Goal: Transaction & Acquisition: Purchase product/service

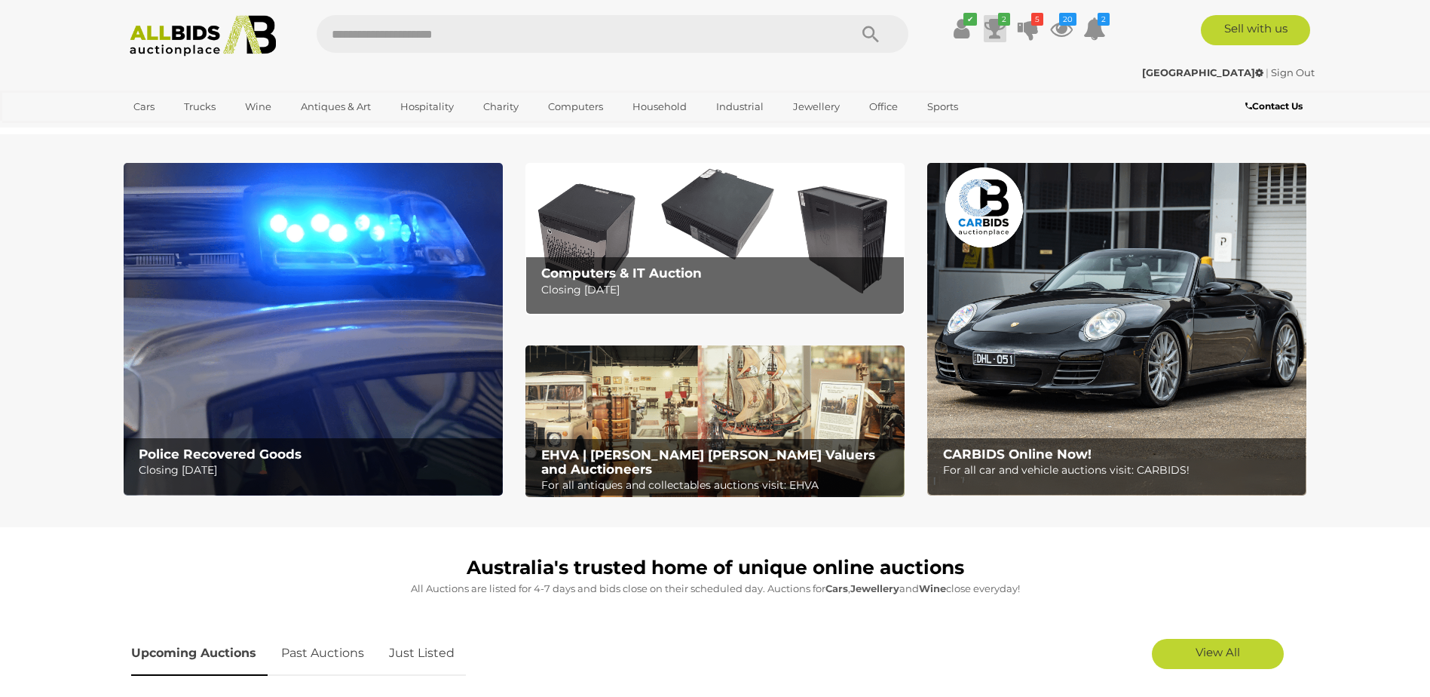
click at [992, 26] on icon at bounding box center [994, 28] width 21 height 27
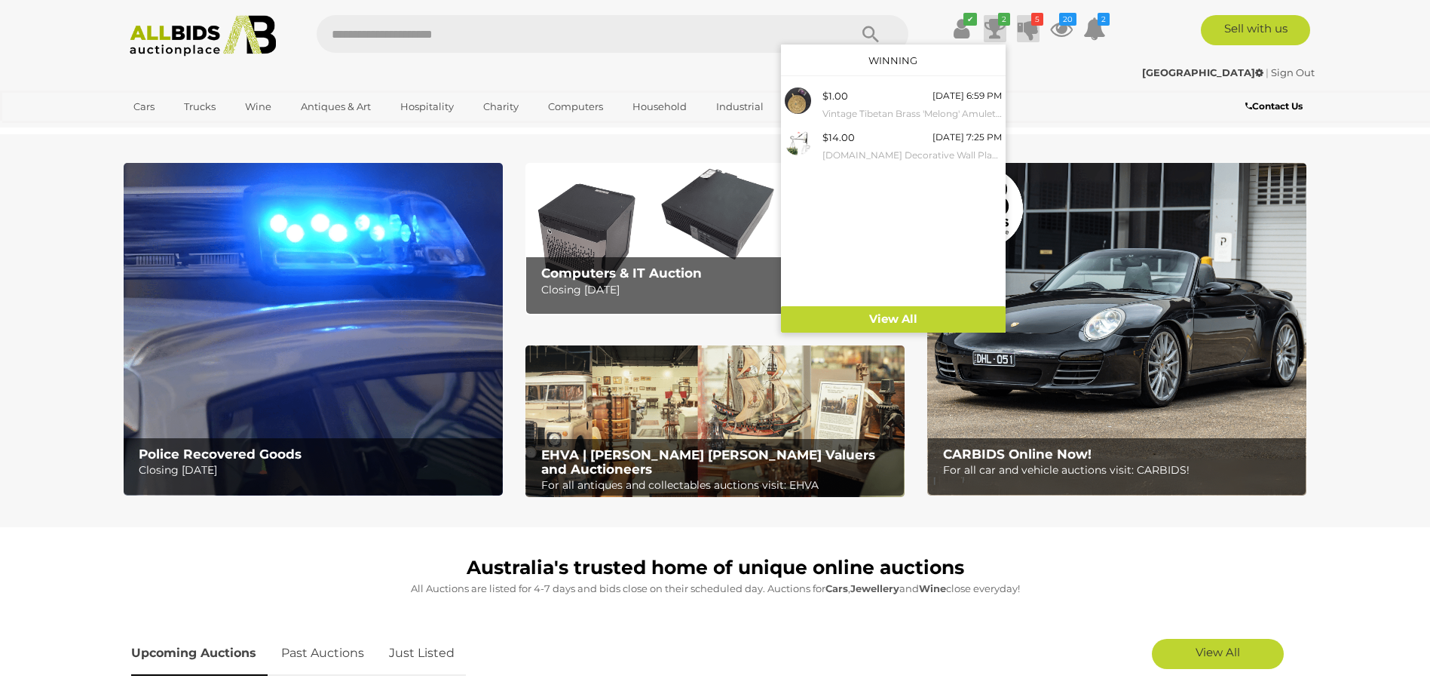
click at [1028, 27] on icon at bounding box center [1028, 28] width 21 height 27
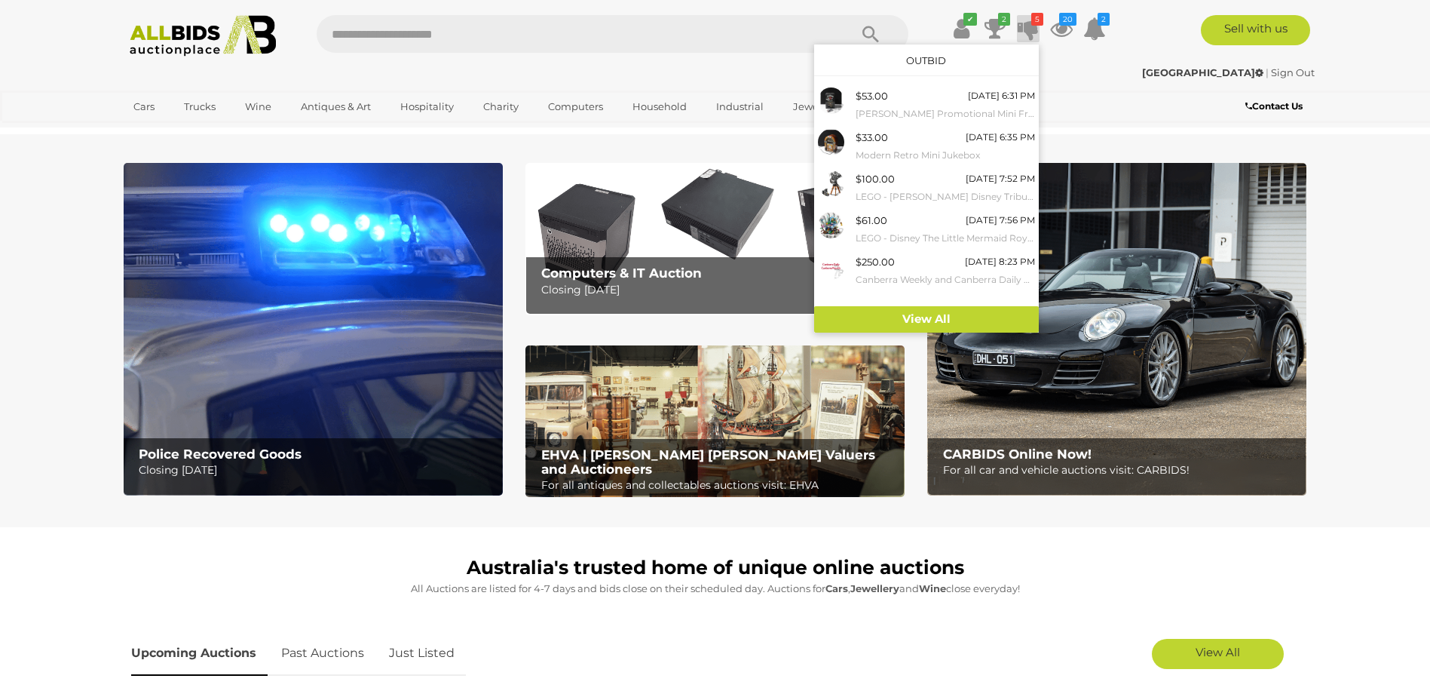
click at [1028, 27] on icon at bounding box center [1028, 28] width 21 height 27
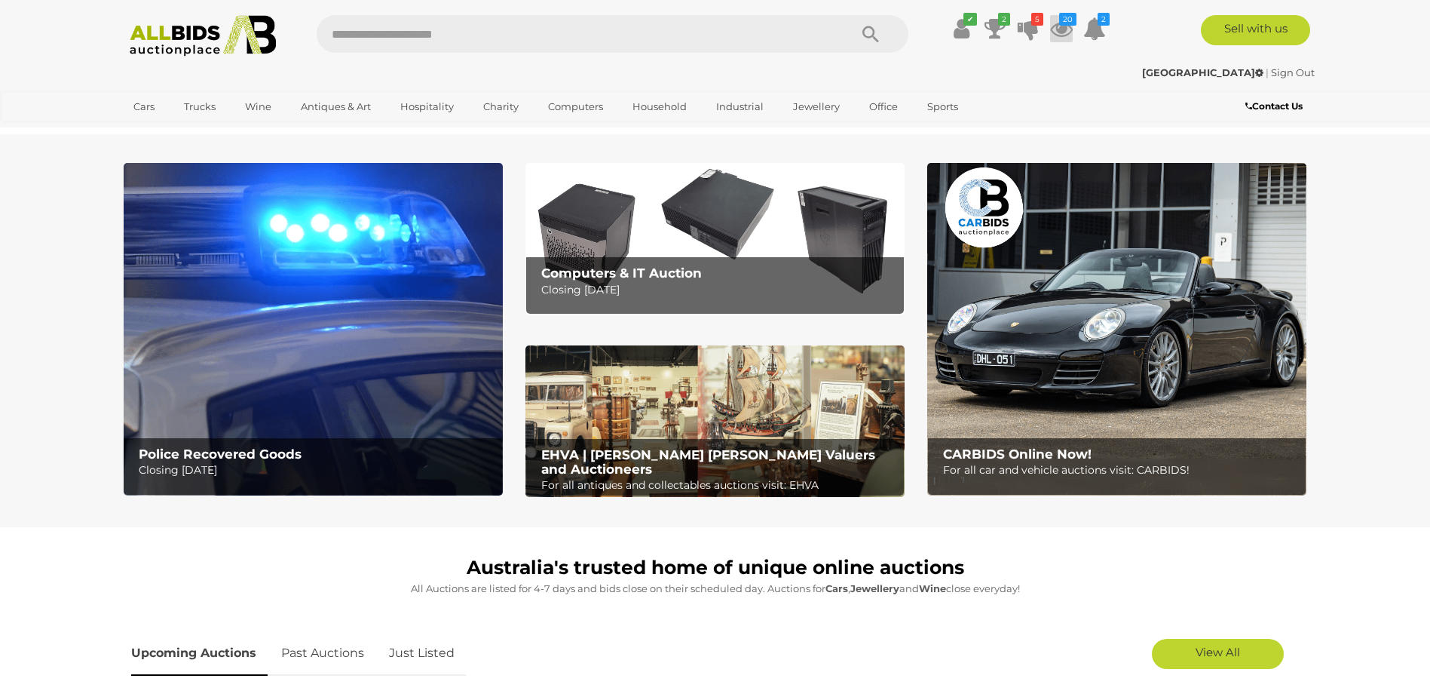
click at [1061, 32] on icon at bounding box center [1061, 28] width 23 height 27
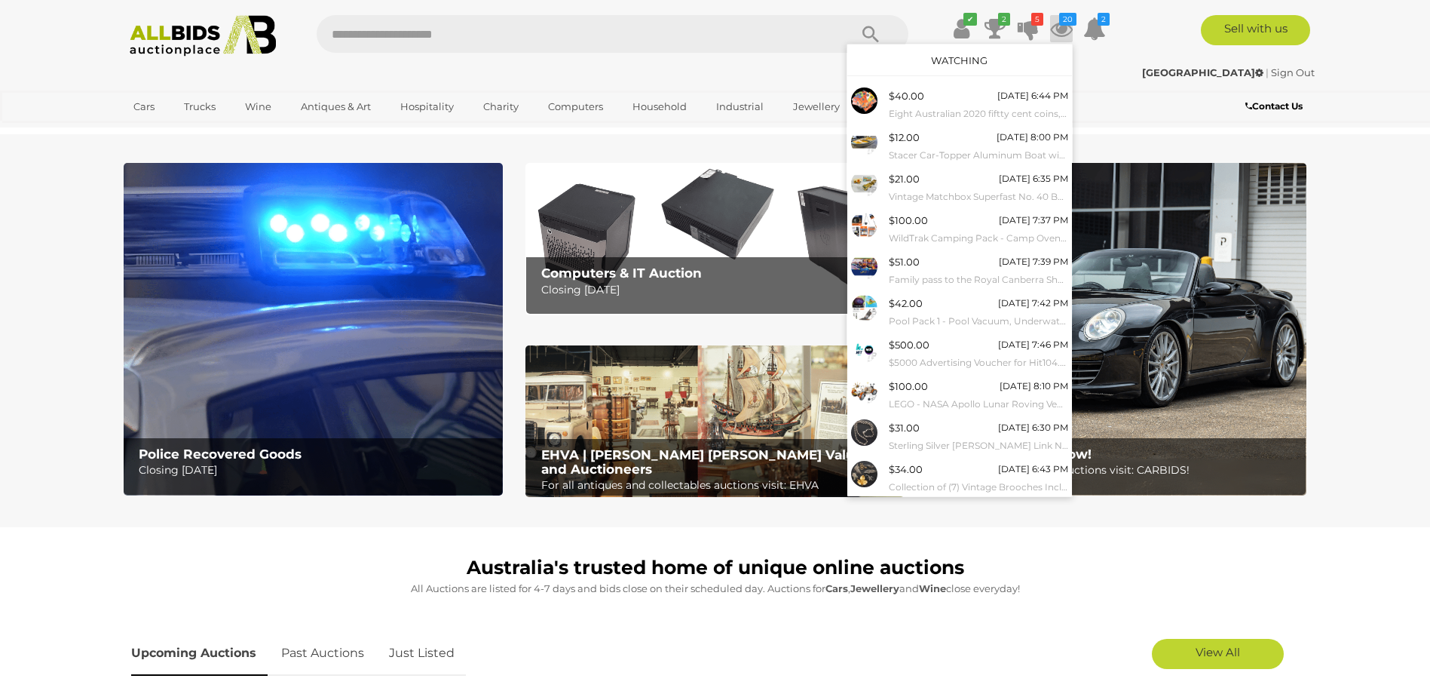
click at [1061, 33] on icon at bounding box center [1061, 28] width 23 height 27
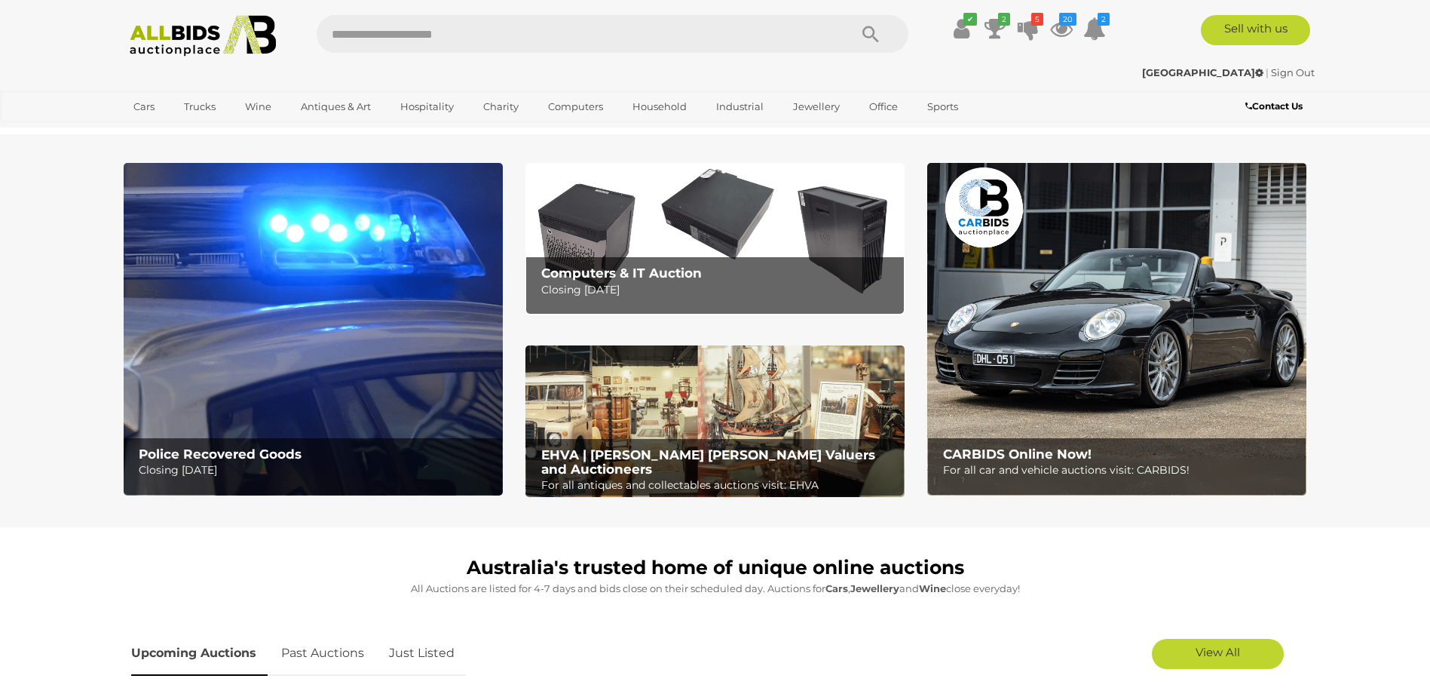
scroll to position [75, 0]
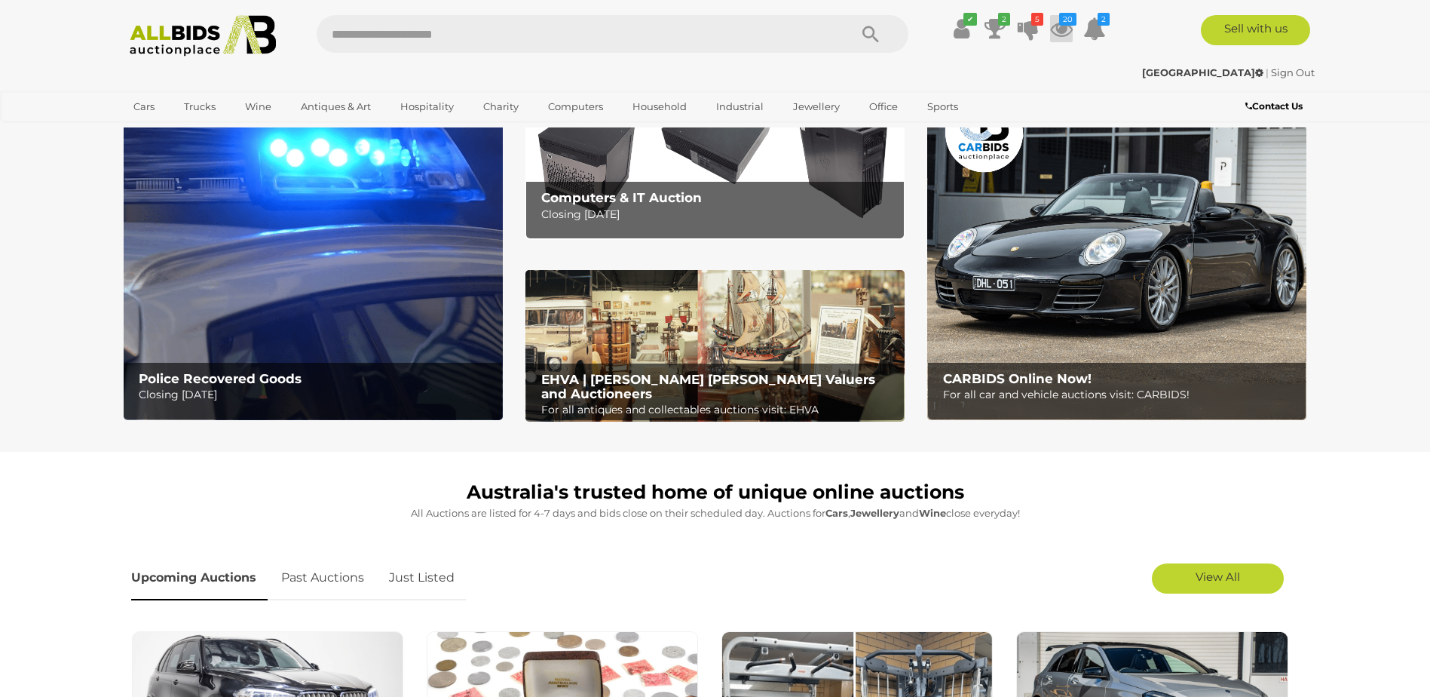
click at [1057, 31] on icon at bounding box center [1061, 28] width 23 height 27
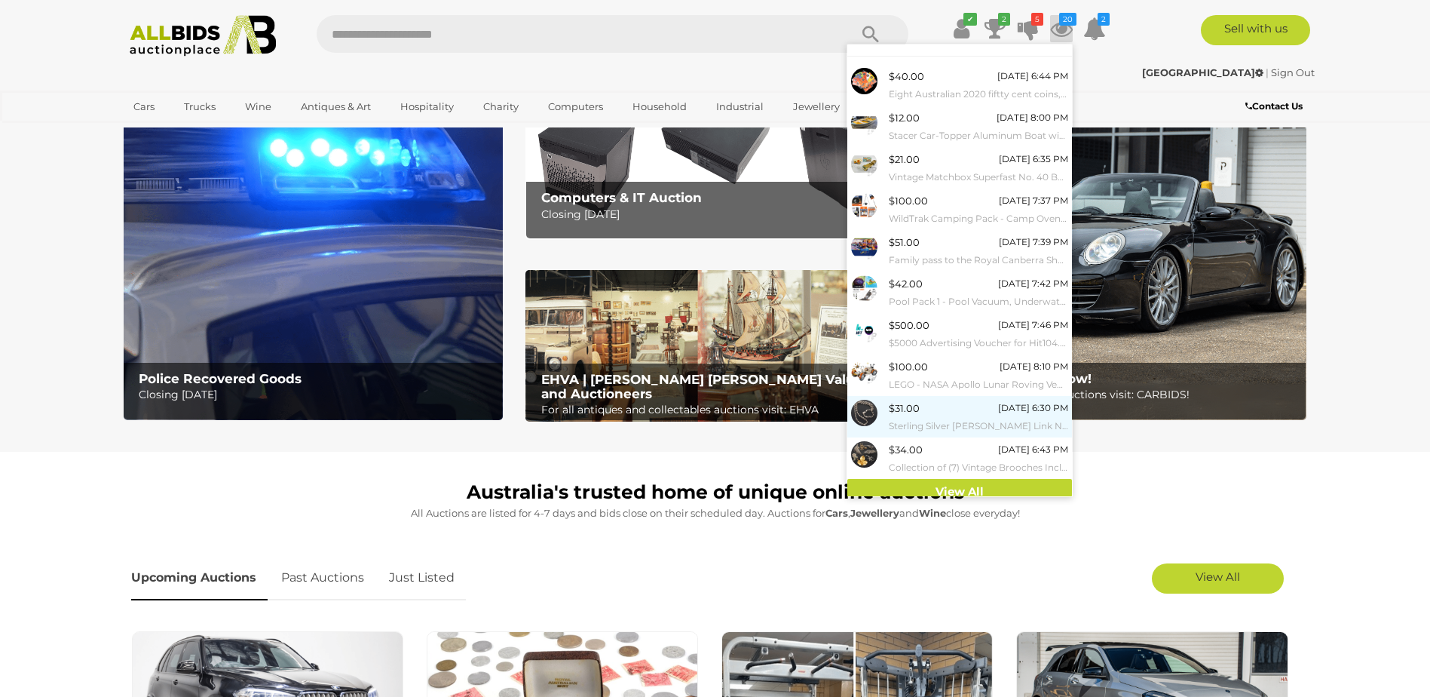
scroll to position [28, 0]
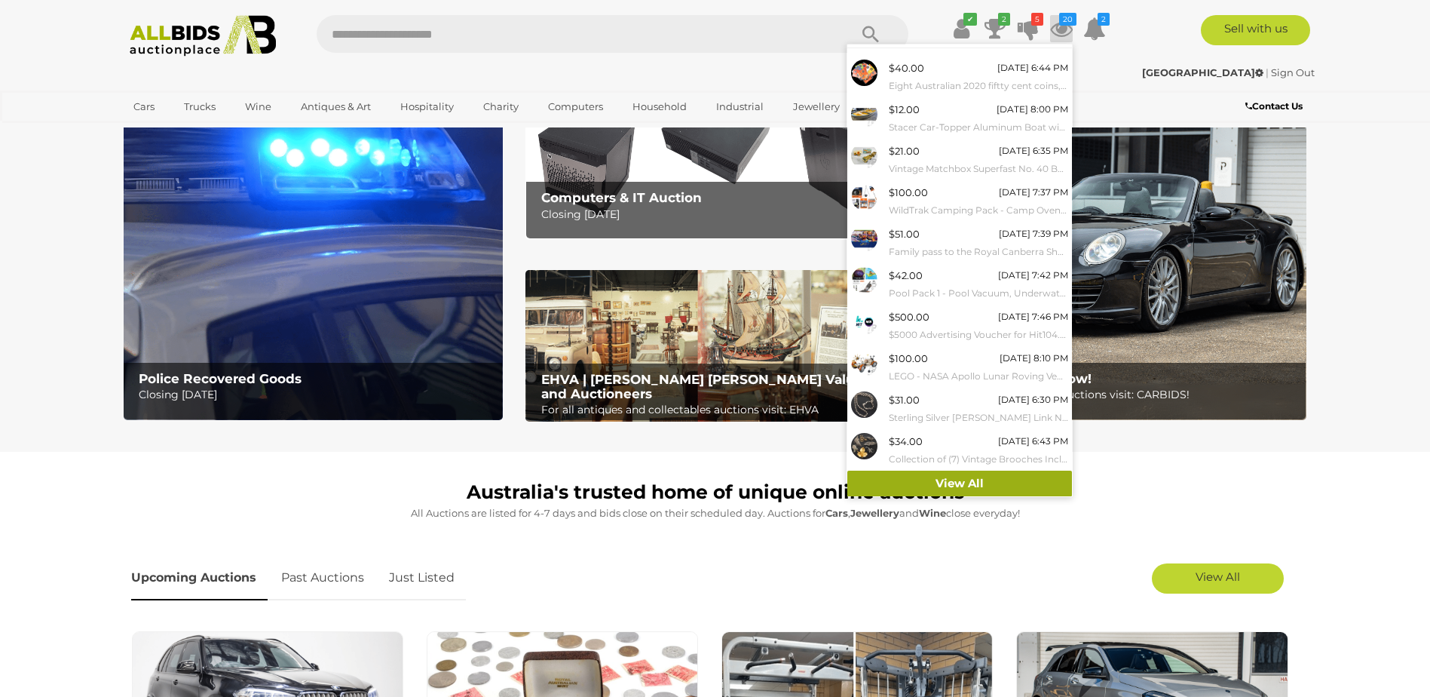
click at [974, 483] on link "View All" at bounding box center [959, 483] width 225 height 26
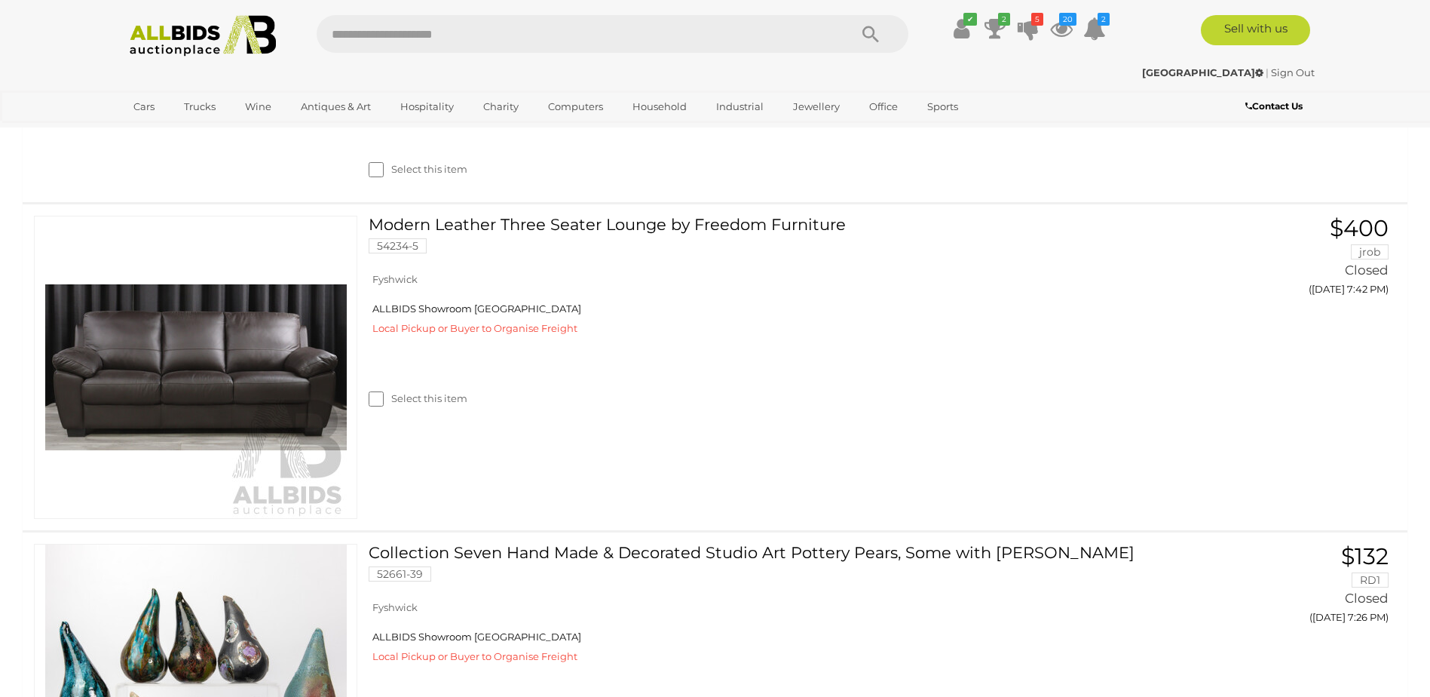
scroll to position [6106, 0]
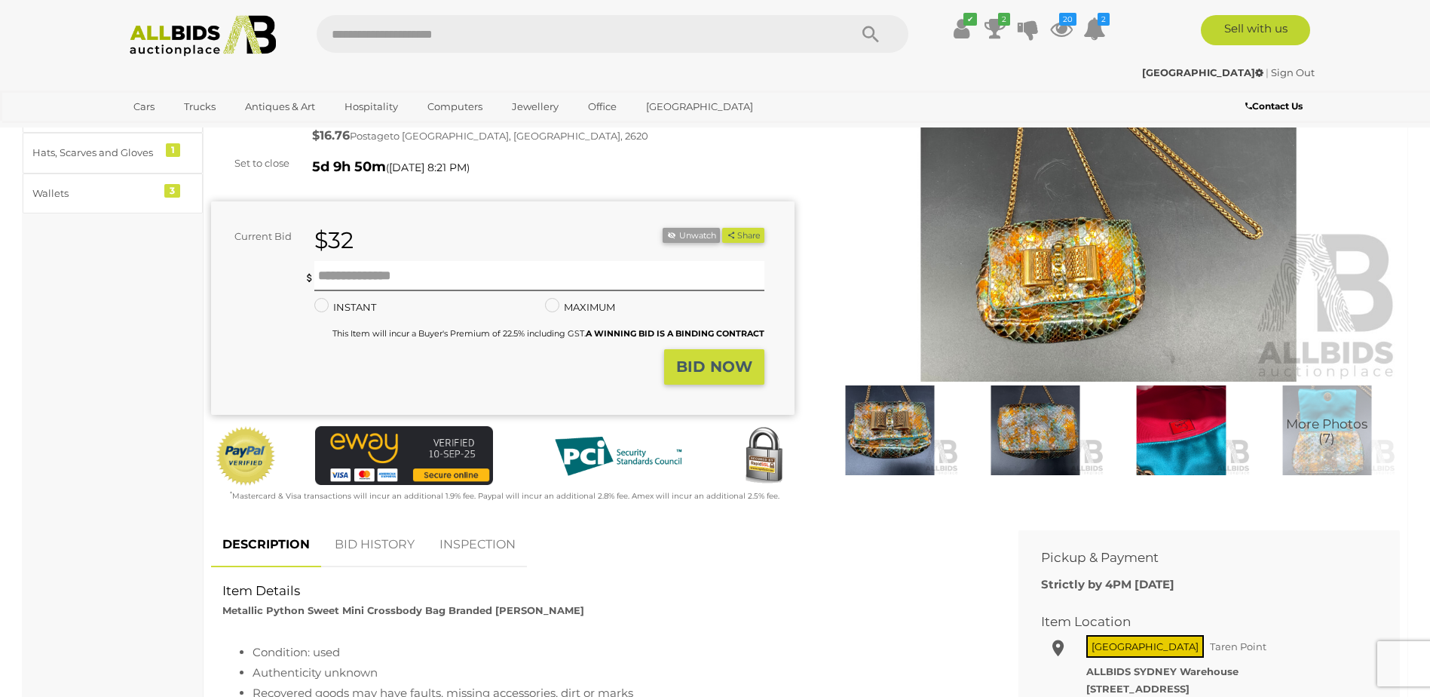
scroll to position [226, 0]
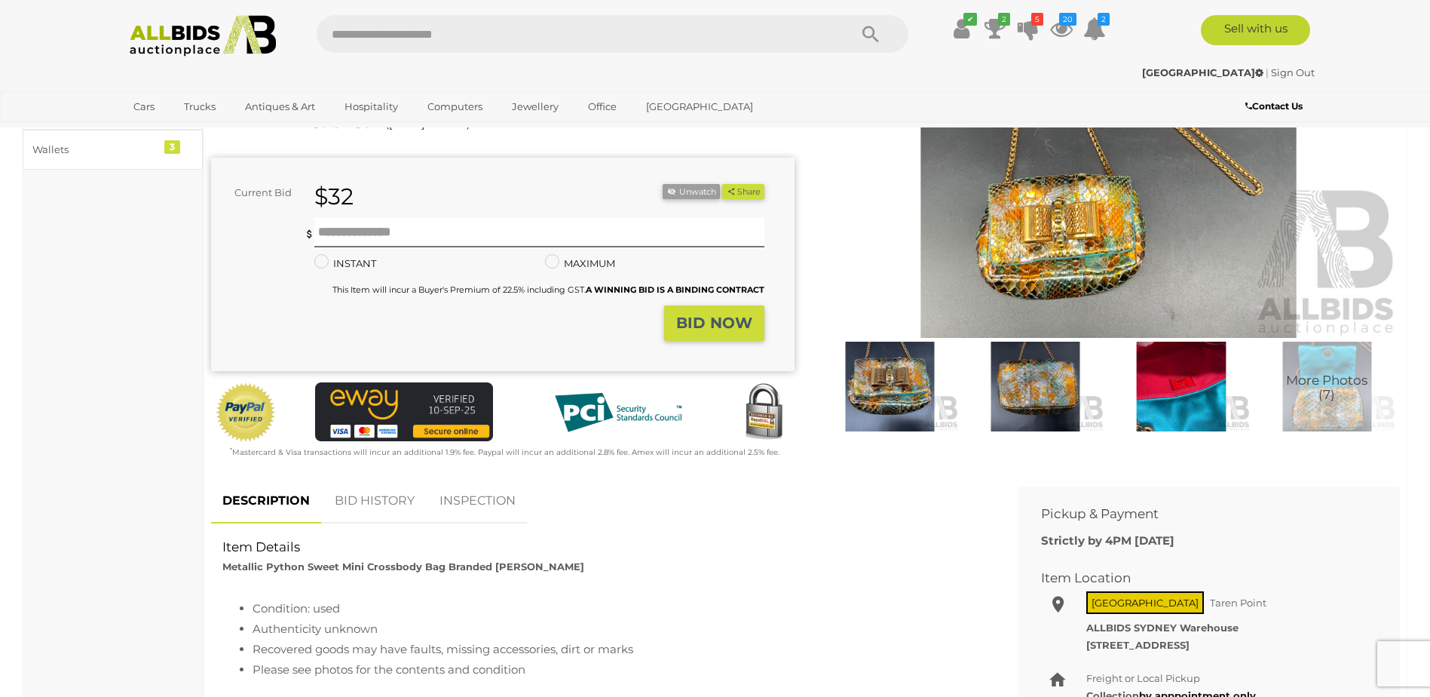
click at [1065, 213] on img at bounding box center [1108, 150] width 583 height 376
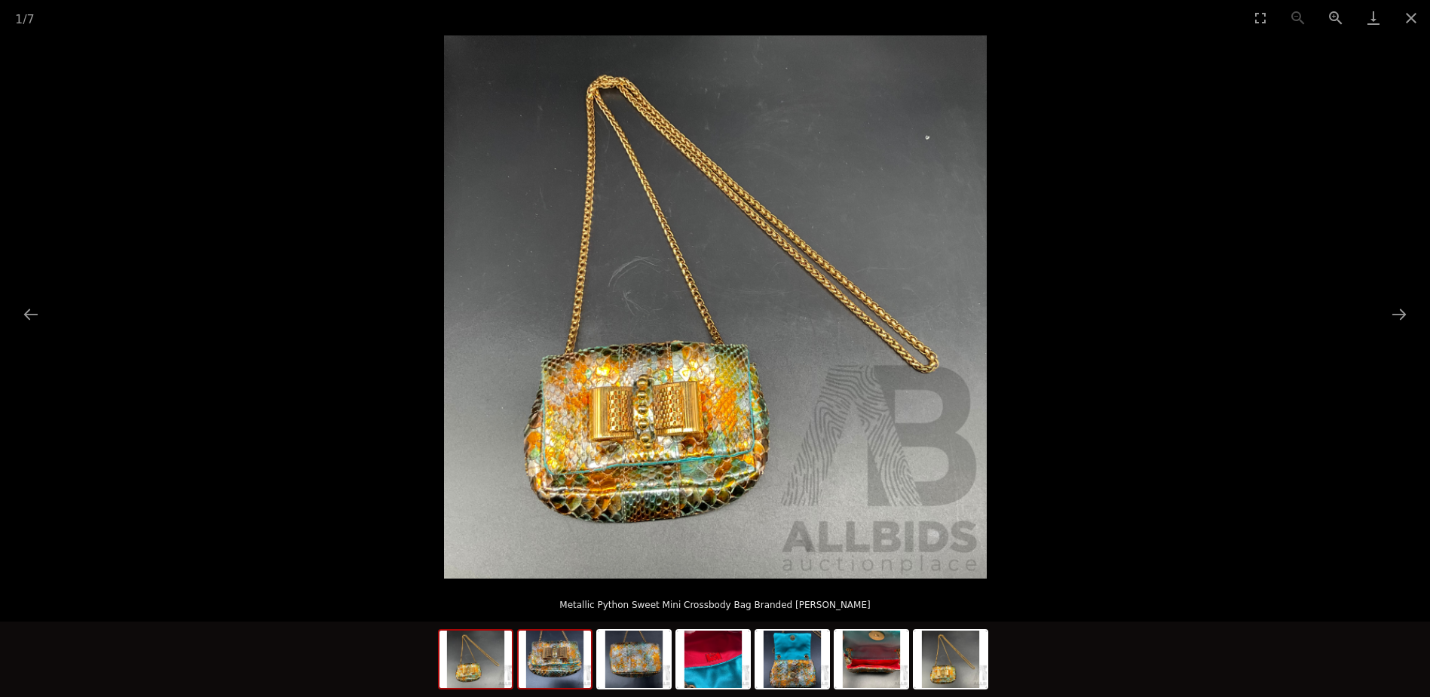
click at [561, 669] on img at bounding box center [555, 658] width 72 height 57
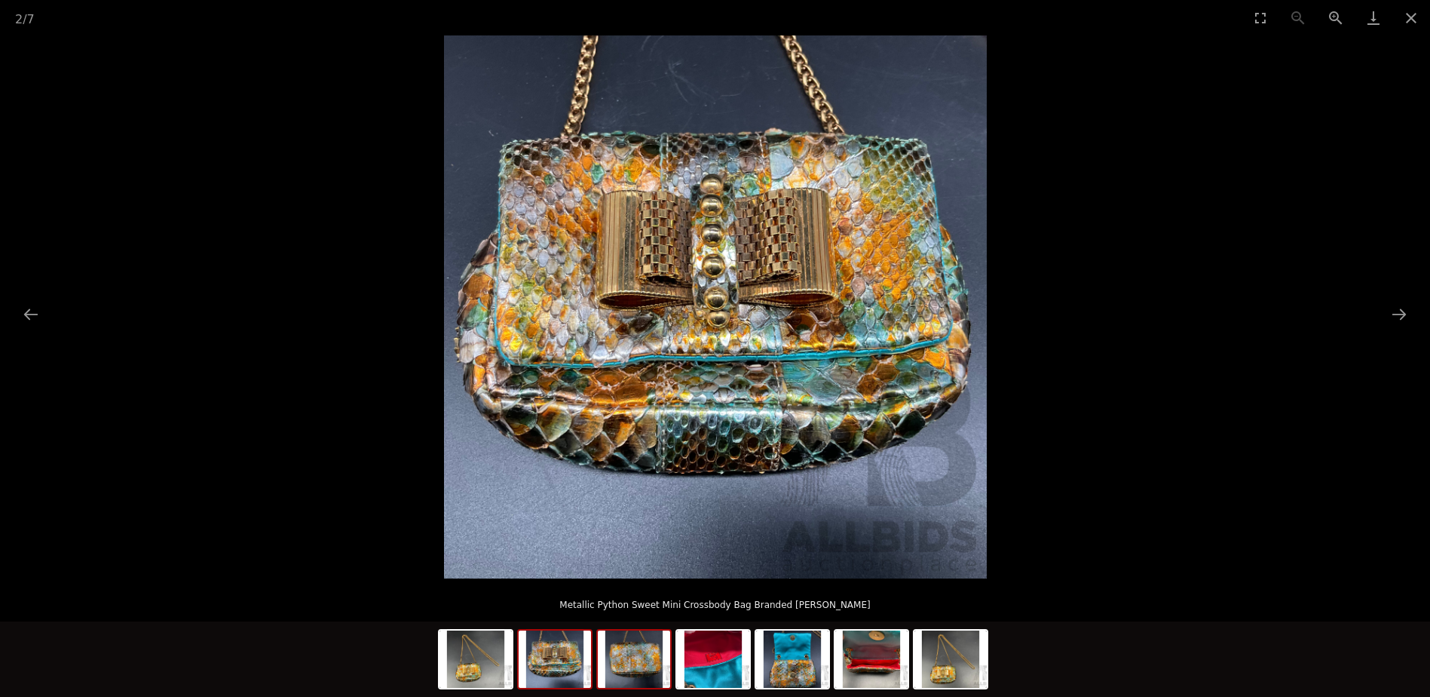
click at [647, 665] on img at bounding box center [634, 658] width 72 height 57
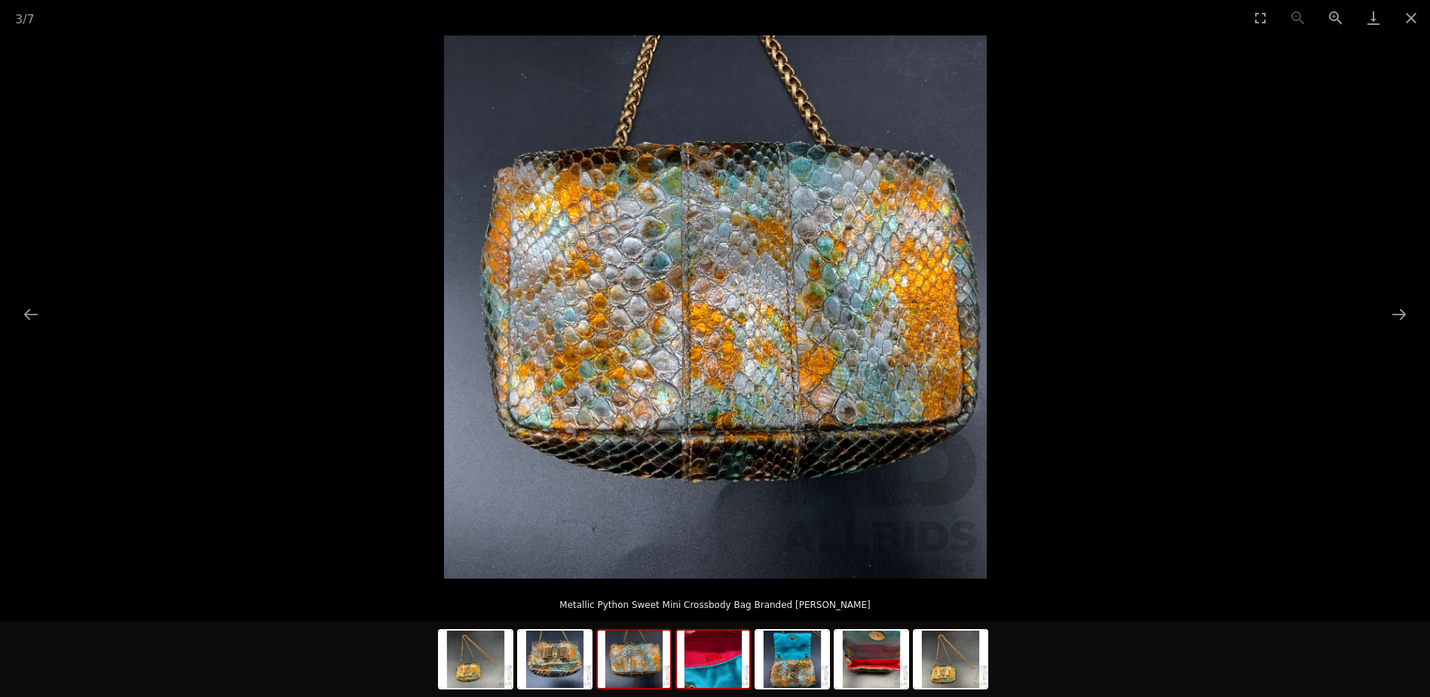
click at [721, 669] on img at bounding box center [713, 658] width 72 height 57
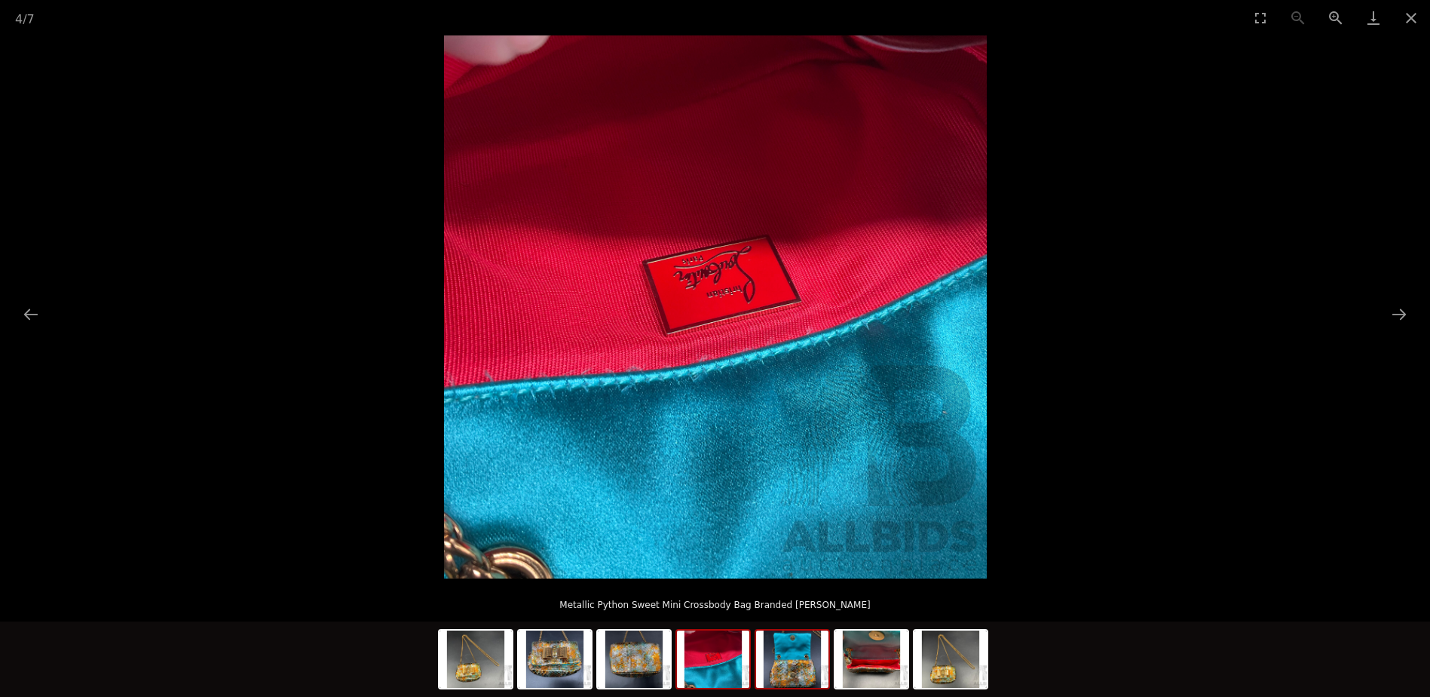
click at [801, 665] on img at bounding box center [792, 658] width 72 height 57
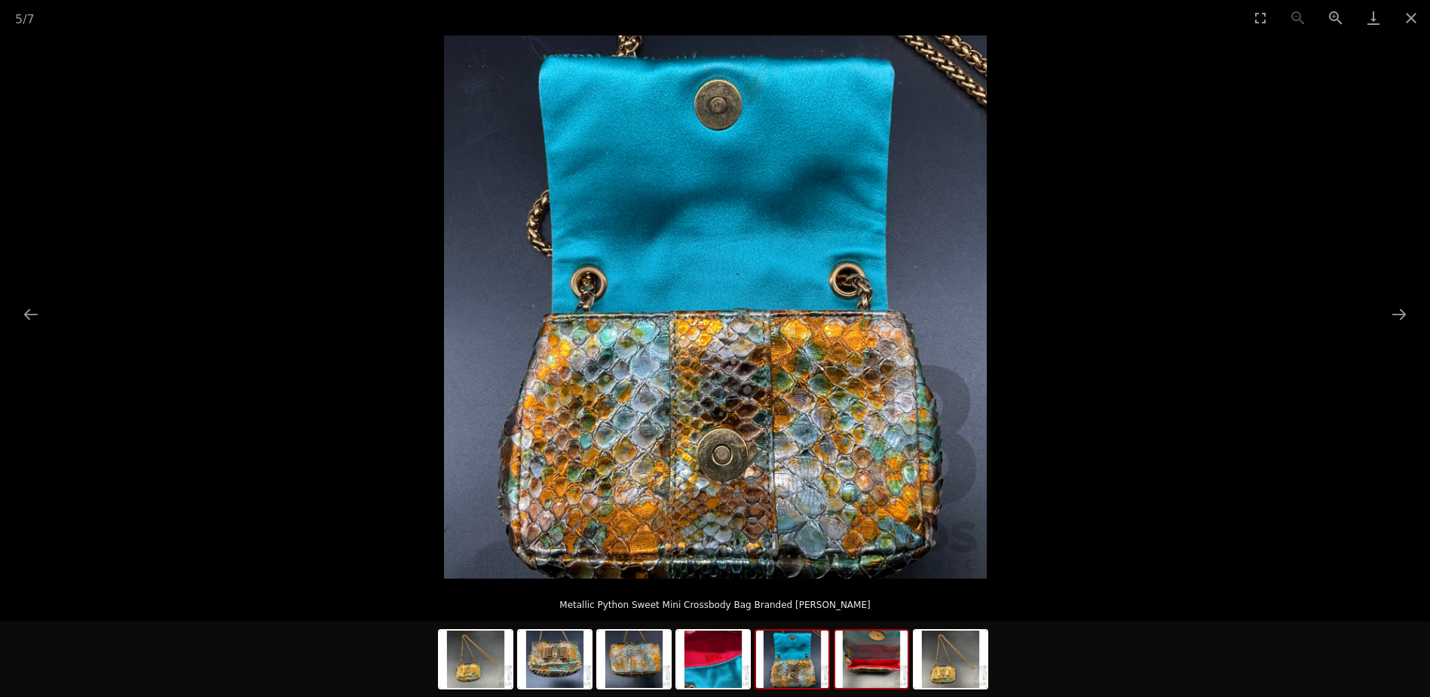
click at [865, 672] on img at bounding box center [871, 658] width 72 height 57
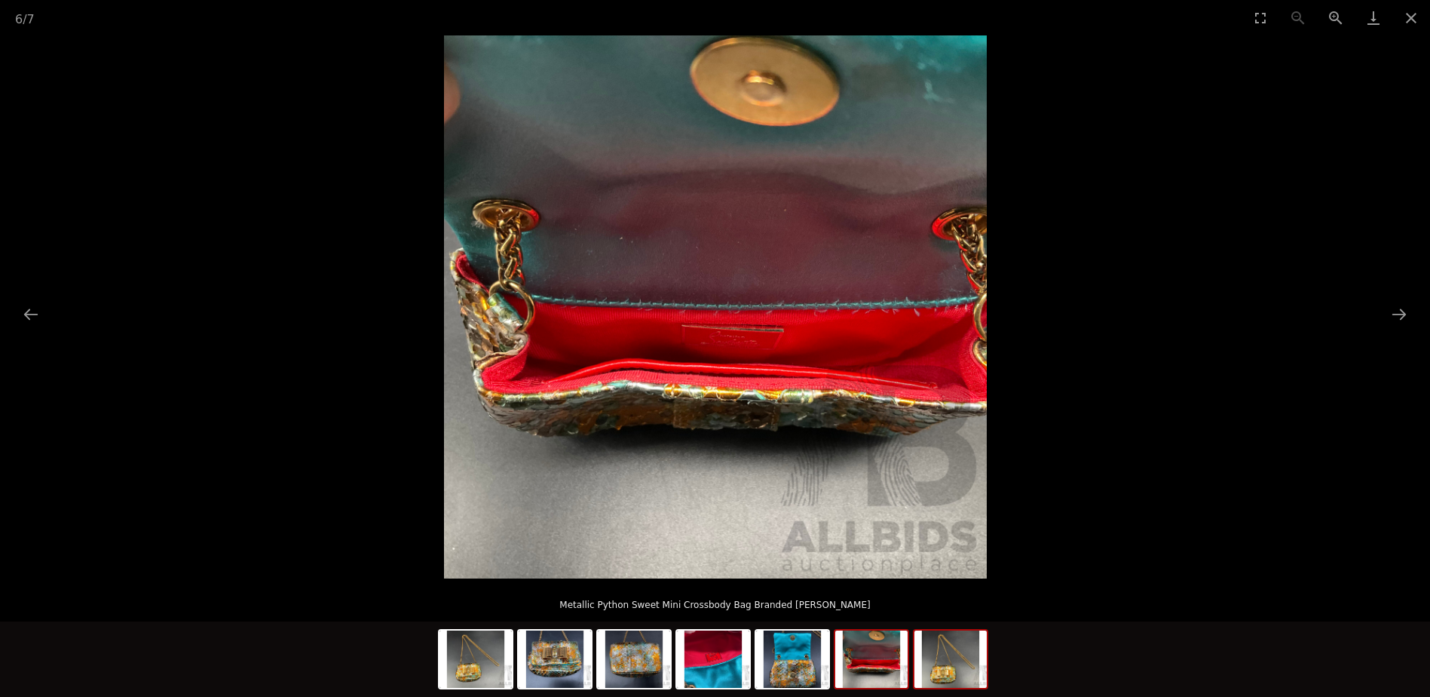
click at [958, 669] on img at bounding box center [950, 658] width 72 height 57
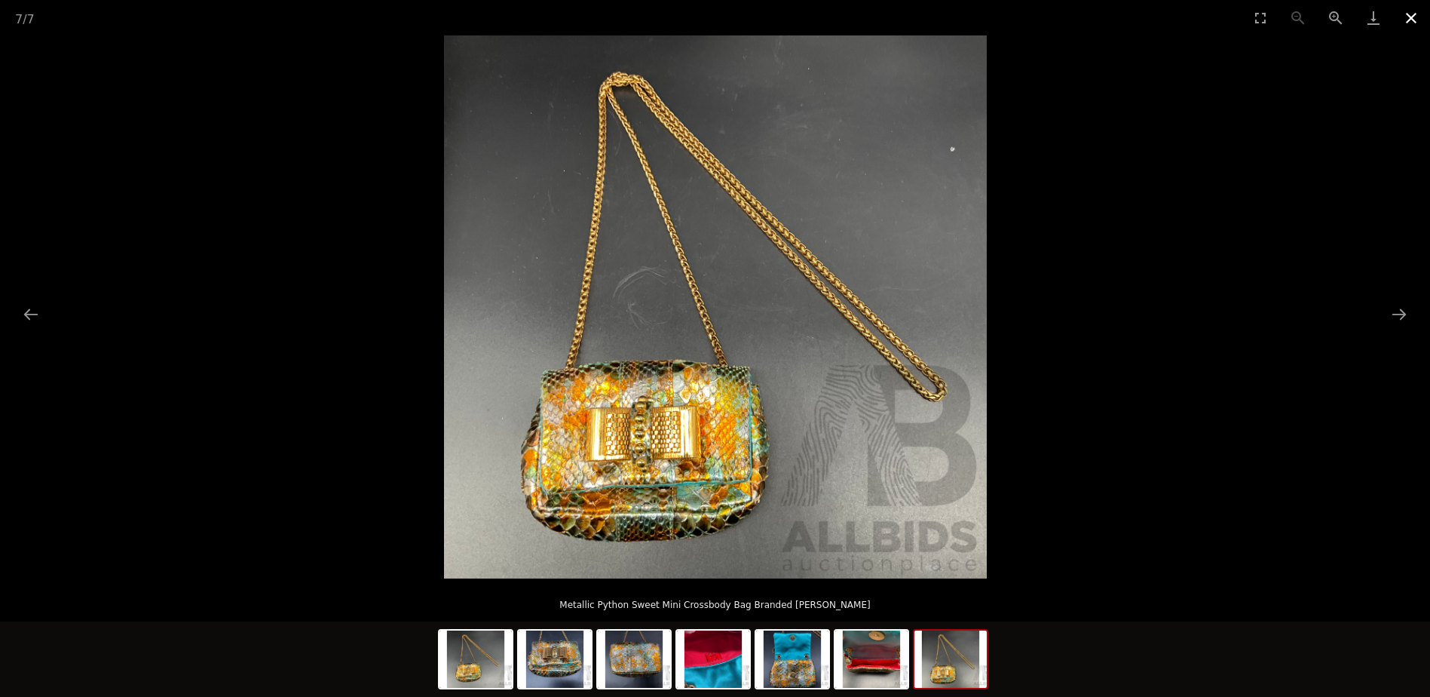
click at [1418, 22] on button "Close gallery" at bounding box center [1411, 17] width 38 height 35
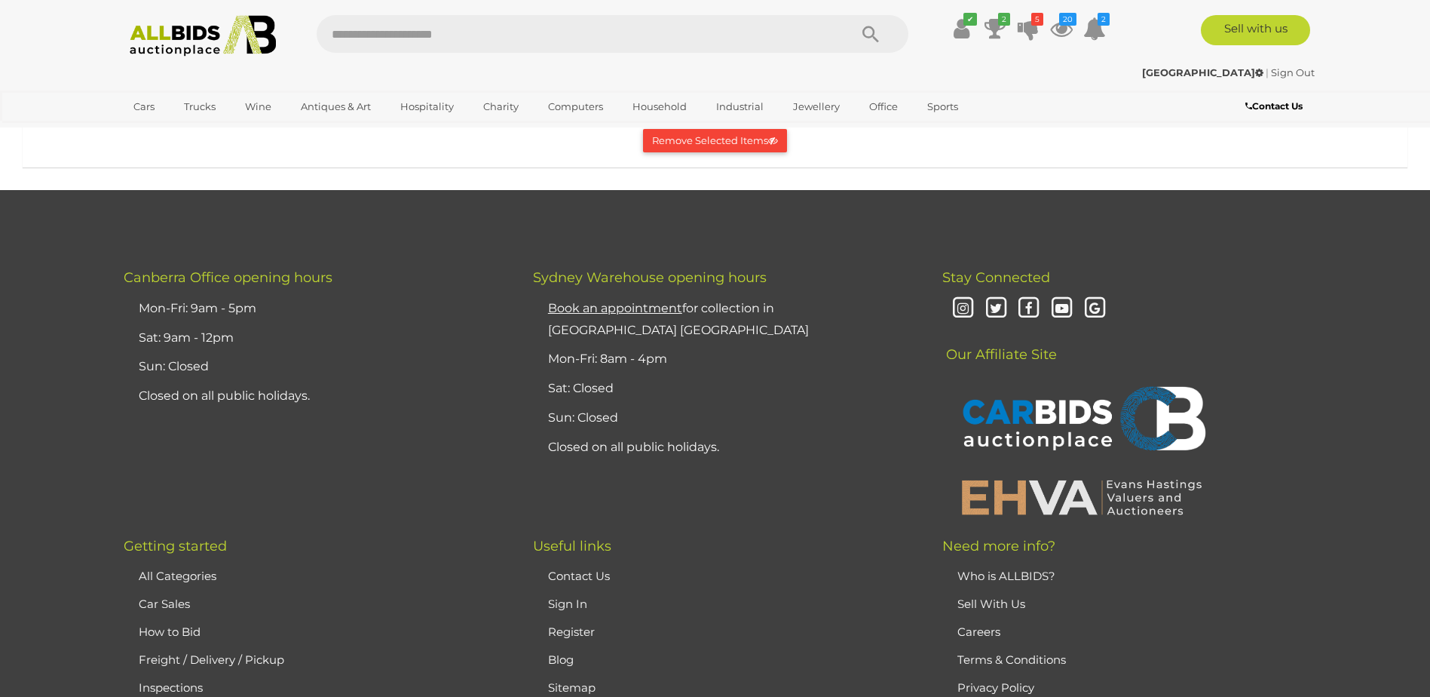
scroll to position [13431, 0]
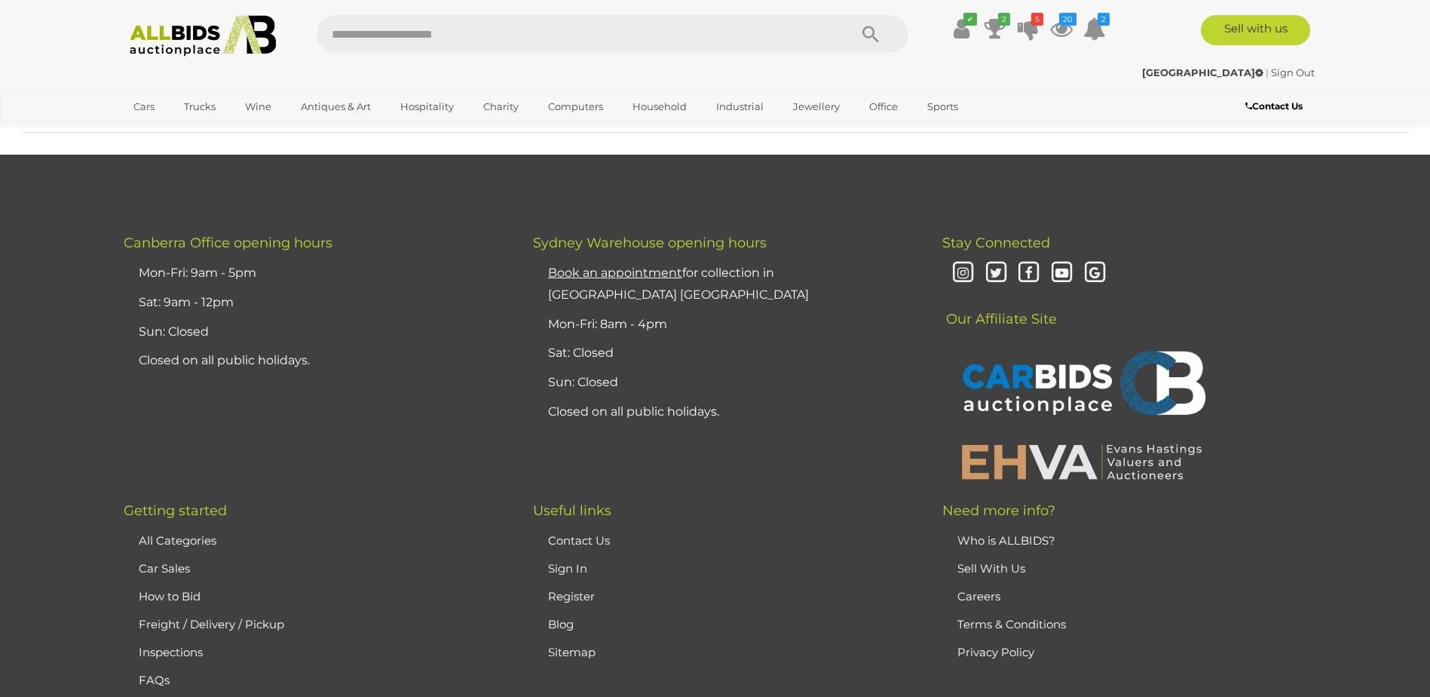
scroll to position [6420, 0]
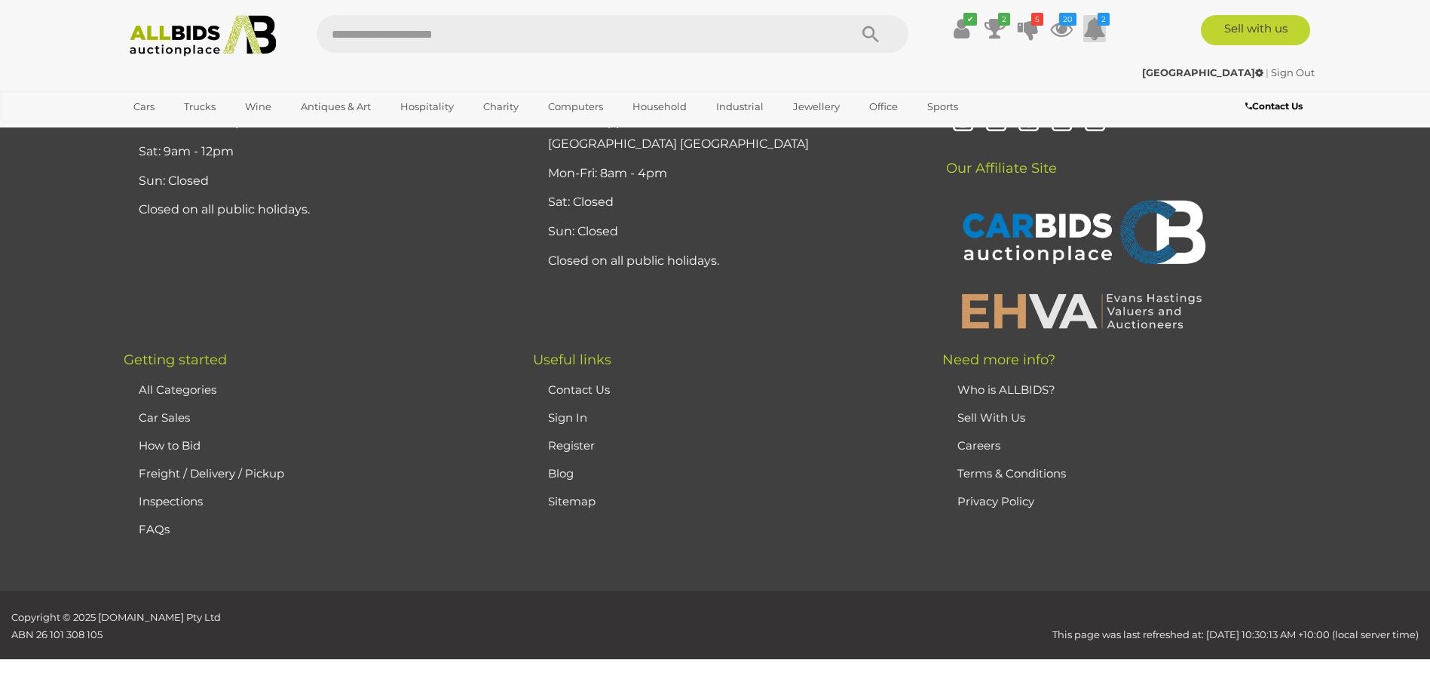
click at [1100, 26] on icon at bounding box center [1094, 28] width 23 height 27
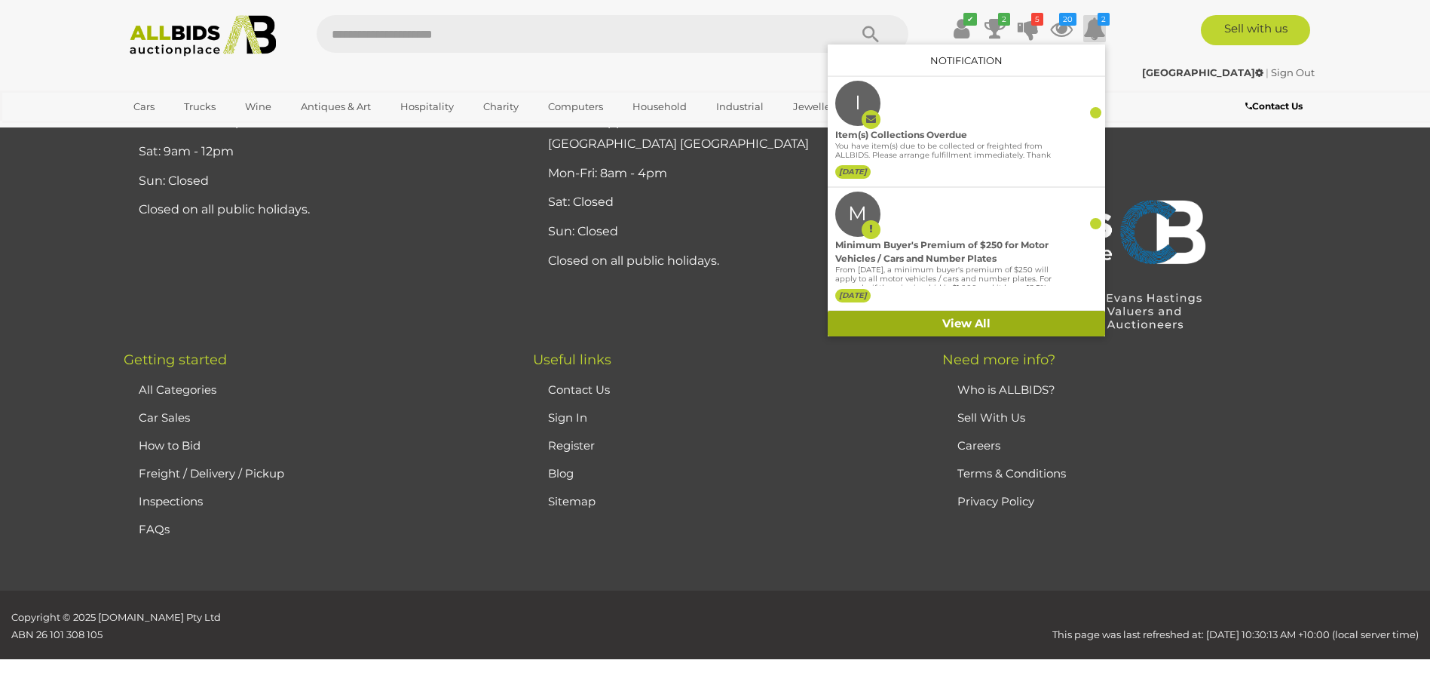
click at [960, 316] on link "View All" at bounding box center [966, 324] width 277 height 26
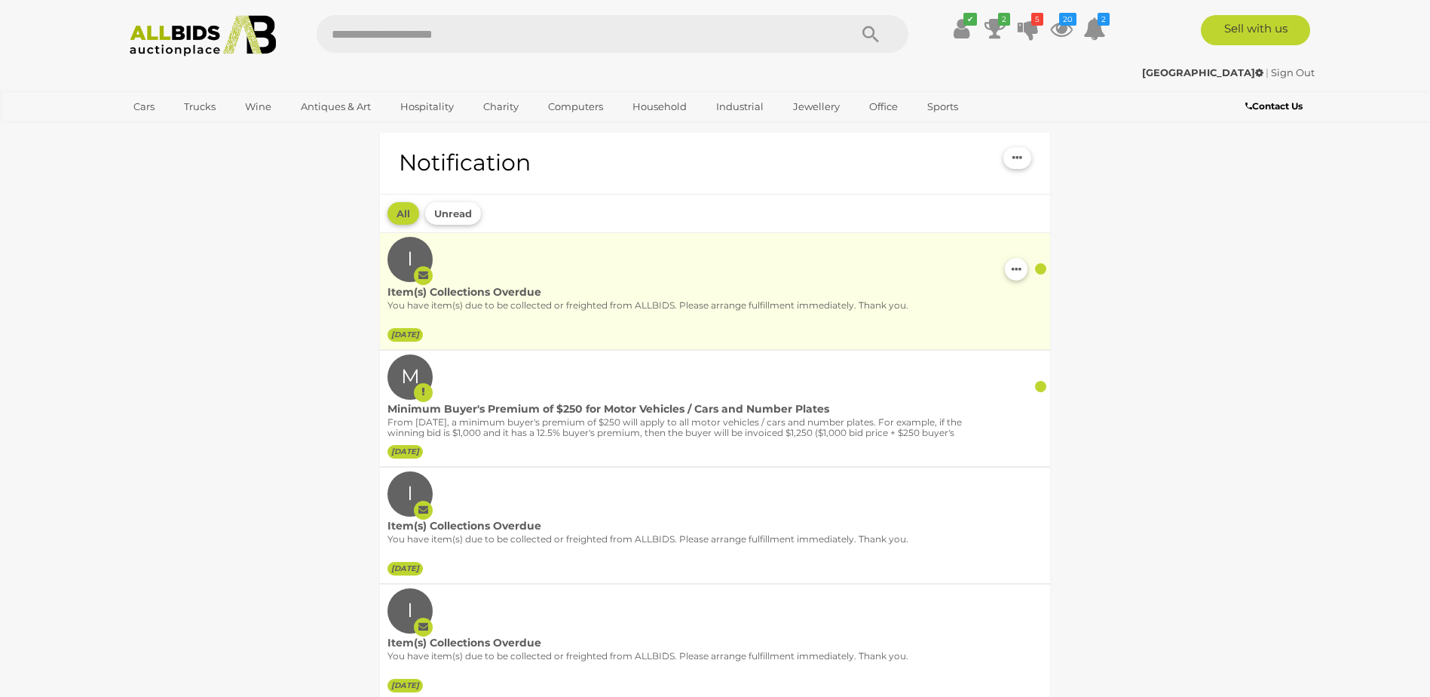
click at [964, 279] on div "I Item(s) Collections Overdue You have item(s) due to be collected or freighted…" at bounding box center [714, 291] width 655 height 108
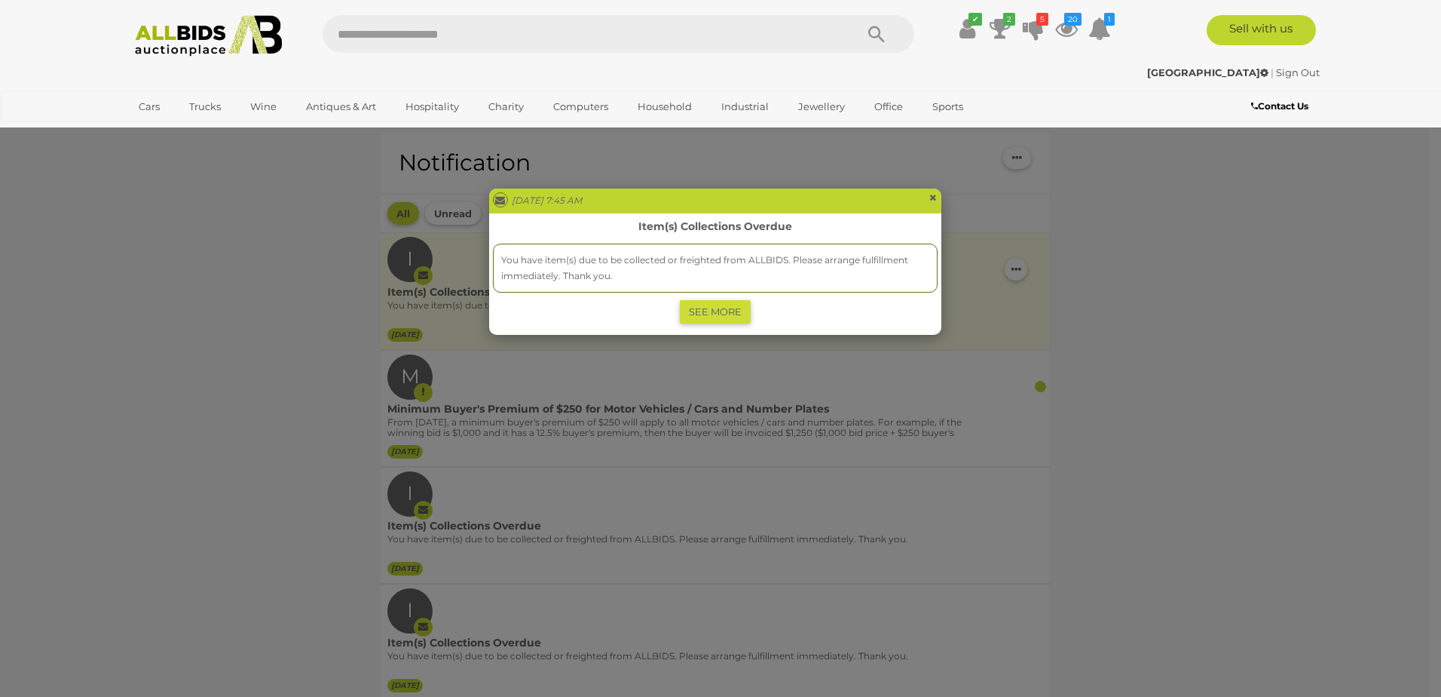
click at [937, 194] on span "×" at bounding box center [933, 197] width 9 height 18
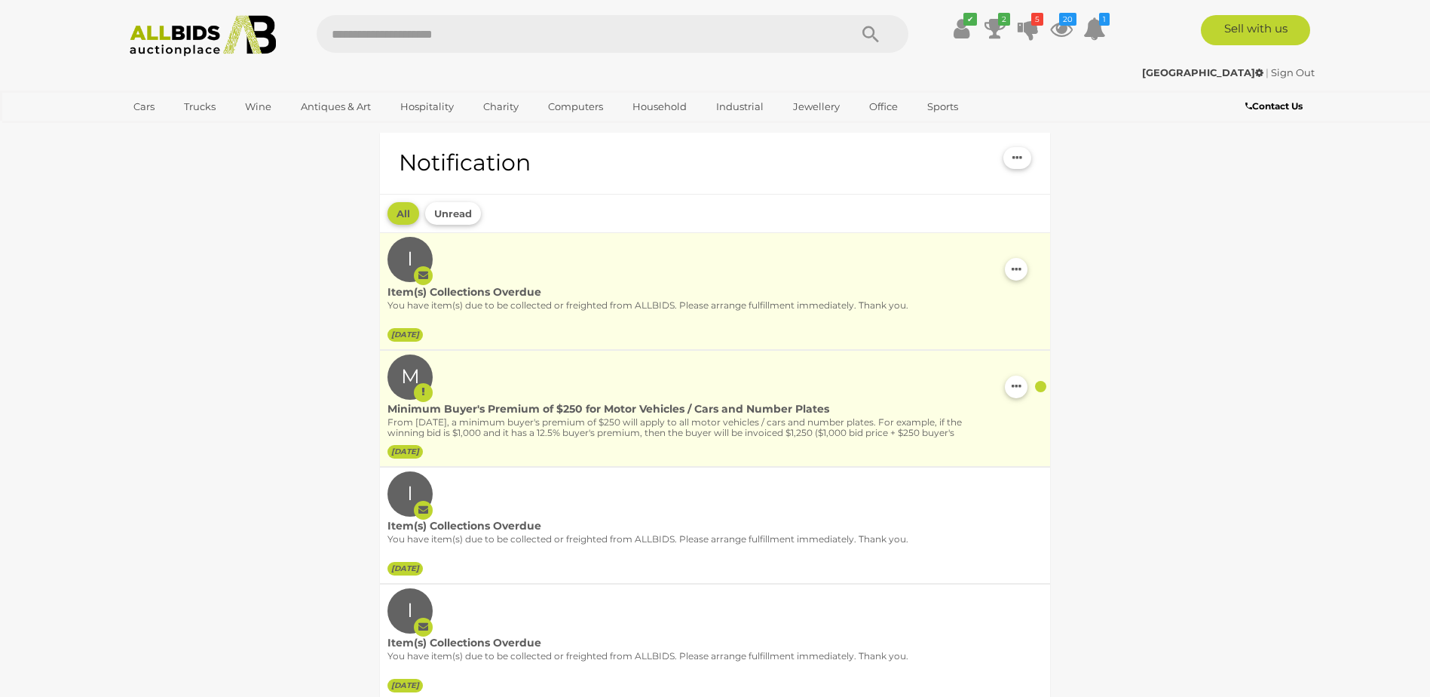
click at [828, 428] on p "From [DATE], a minimum buyer's premium of $250 will apply to all motor vehicles…" at bounding box center [692, 439] width 610 height 44
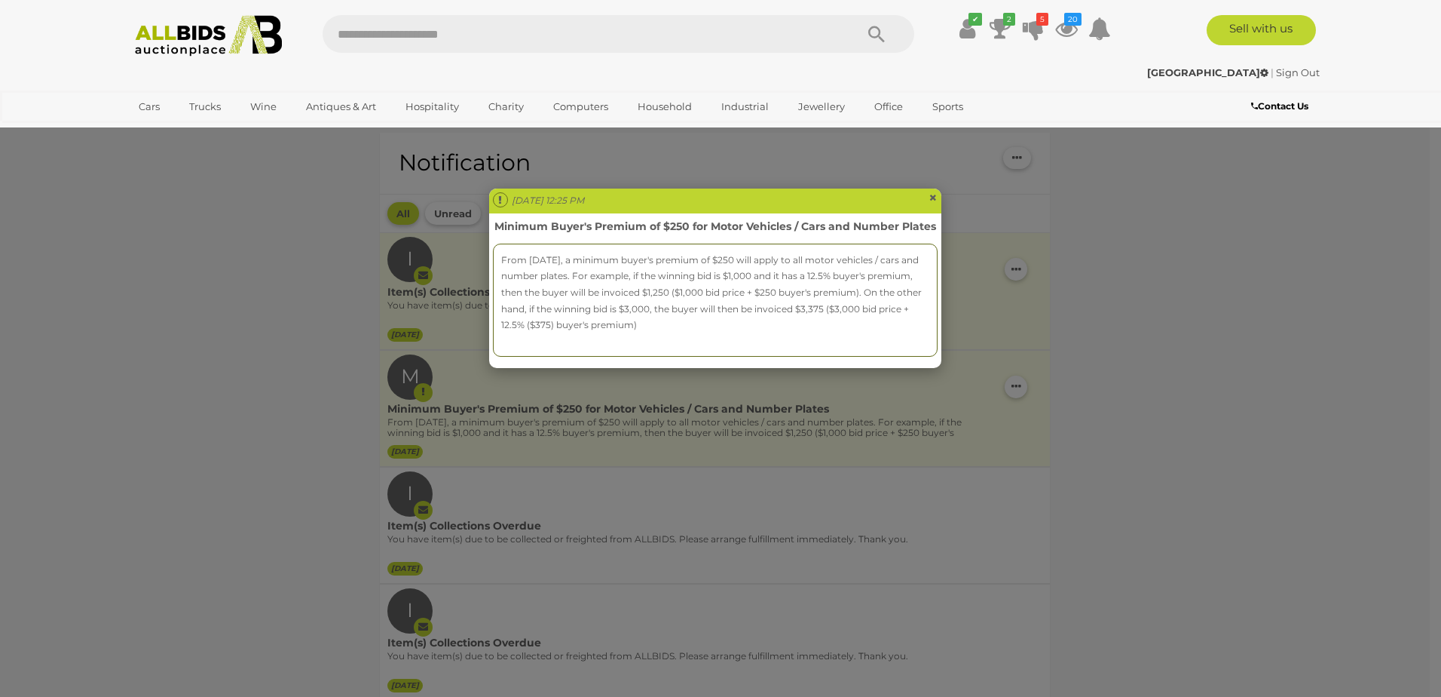
click at [929, 194] on span "×" at bounding box center [933, 197] width 9 height 18
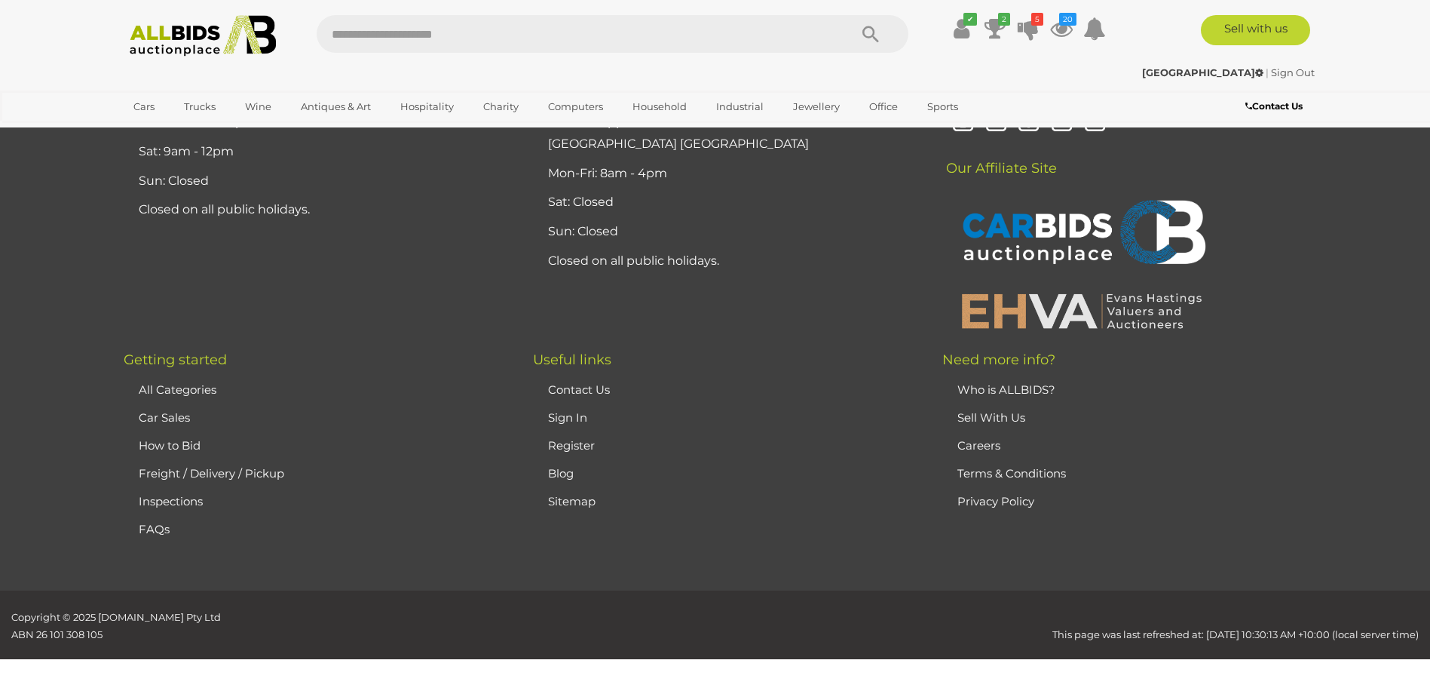
scroll to position [6542, 0]
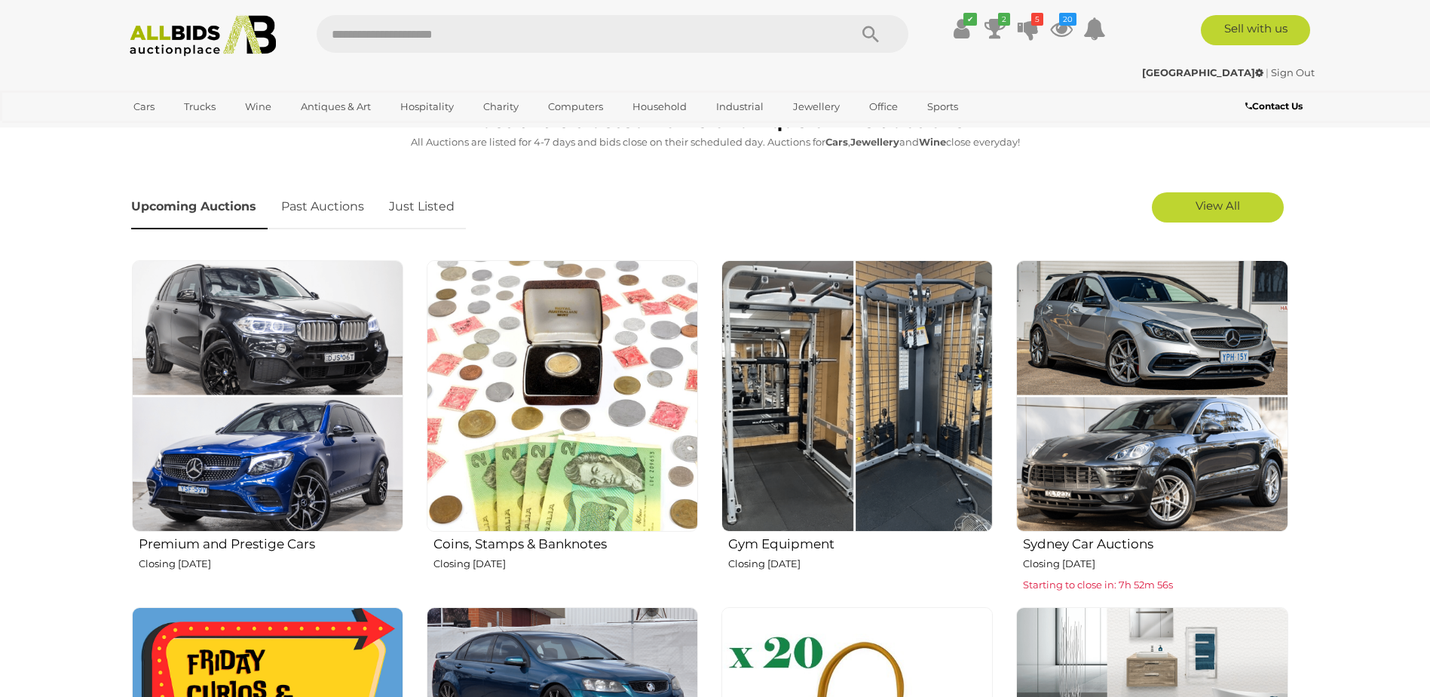
scroll to position [377, 0]
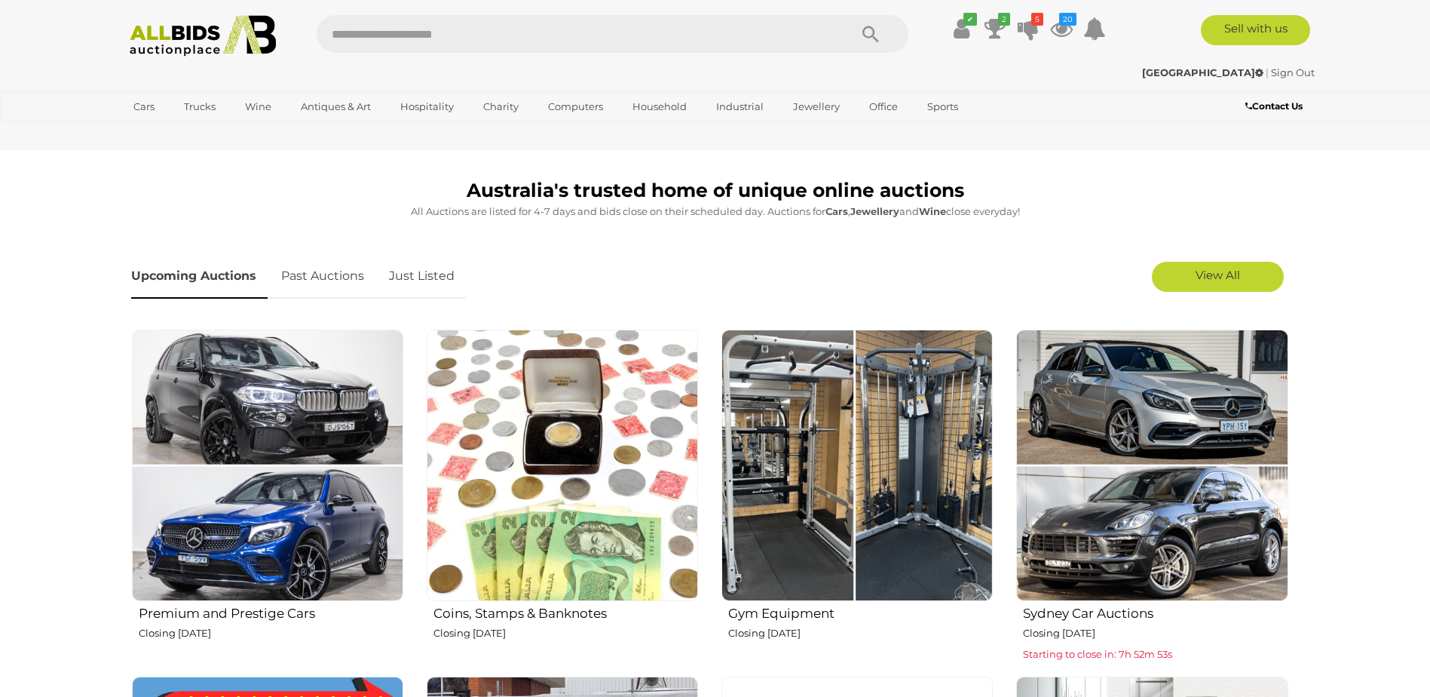
click at [419, 277] on link "Just Listed" at bounding box center [422, 276] width 88 height 44
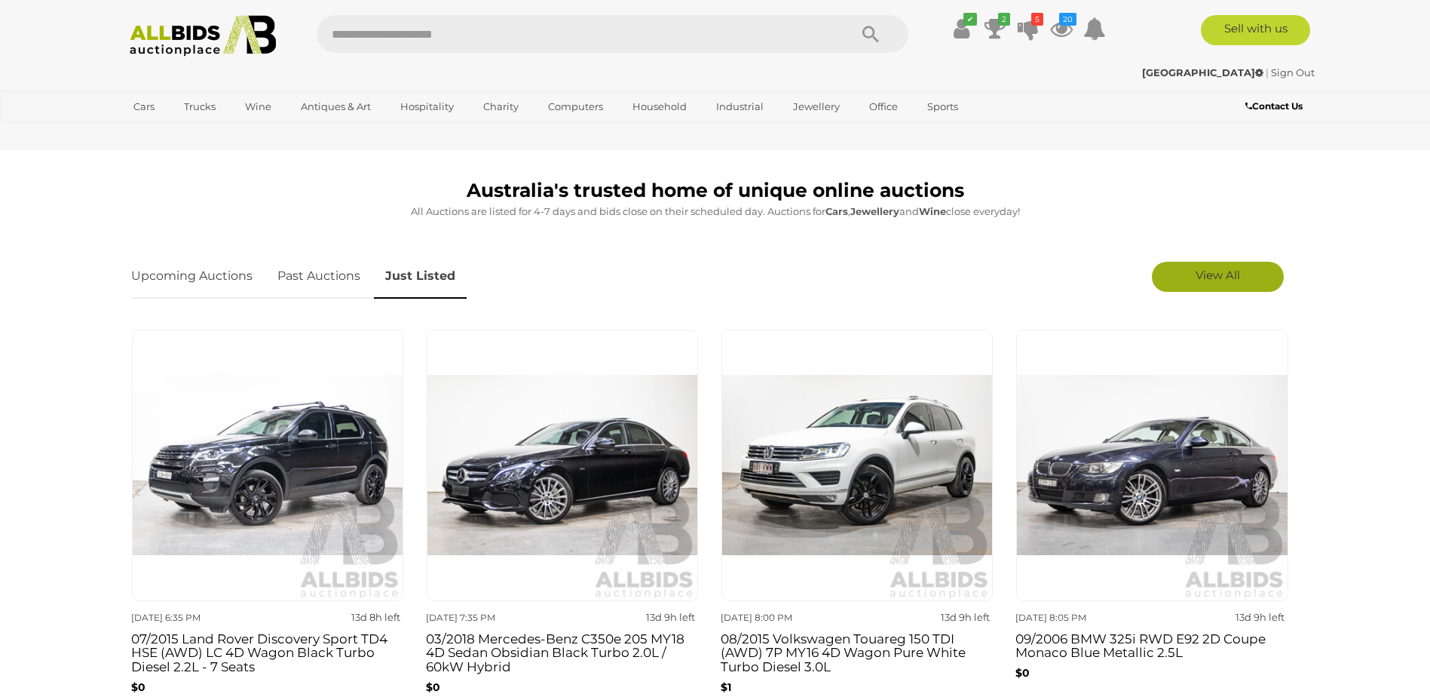
click at [1196, 276] on span "View All" at bounding box center [1218, 275] width 44 height 14
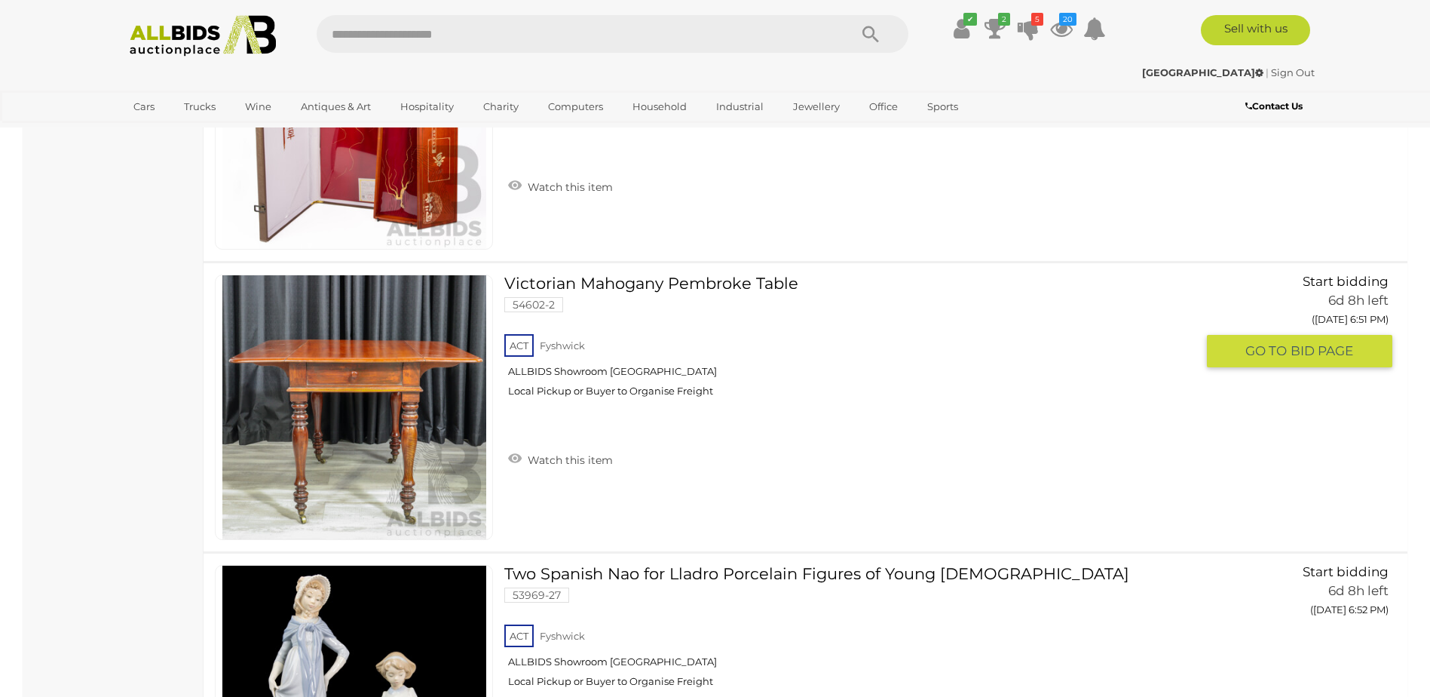
scroll to position [15906, 0]
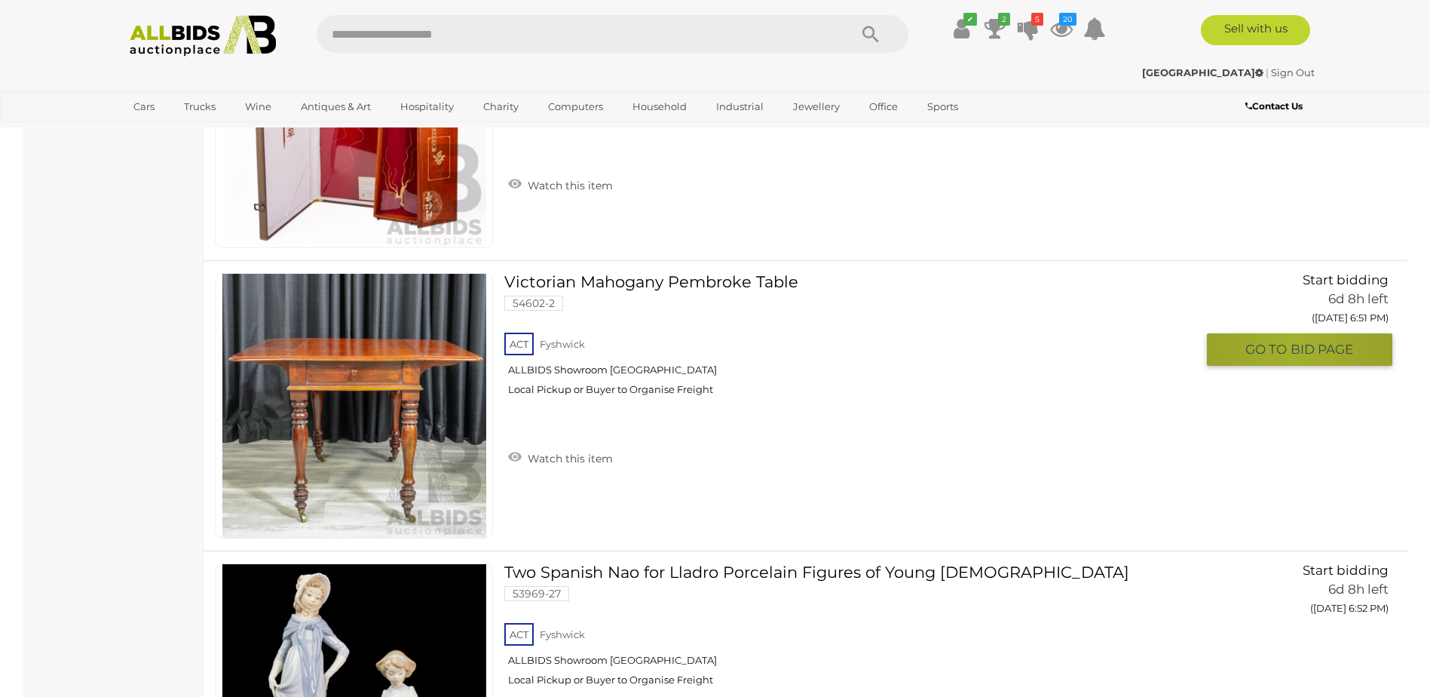
click at [1295, 346] on span "BID PAGE" at bounding box center [1322, 349] width 63 height 17
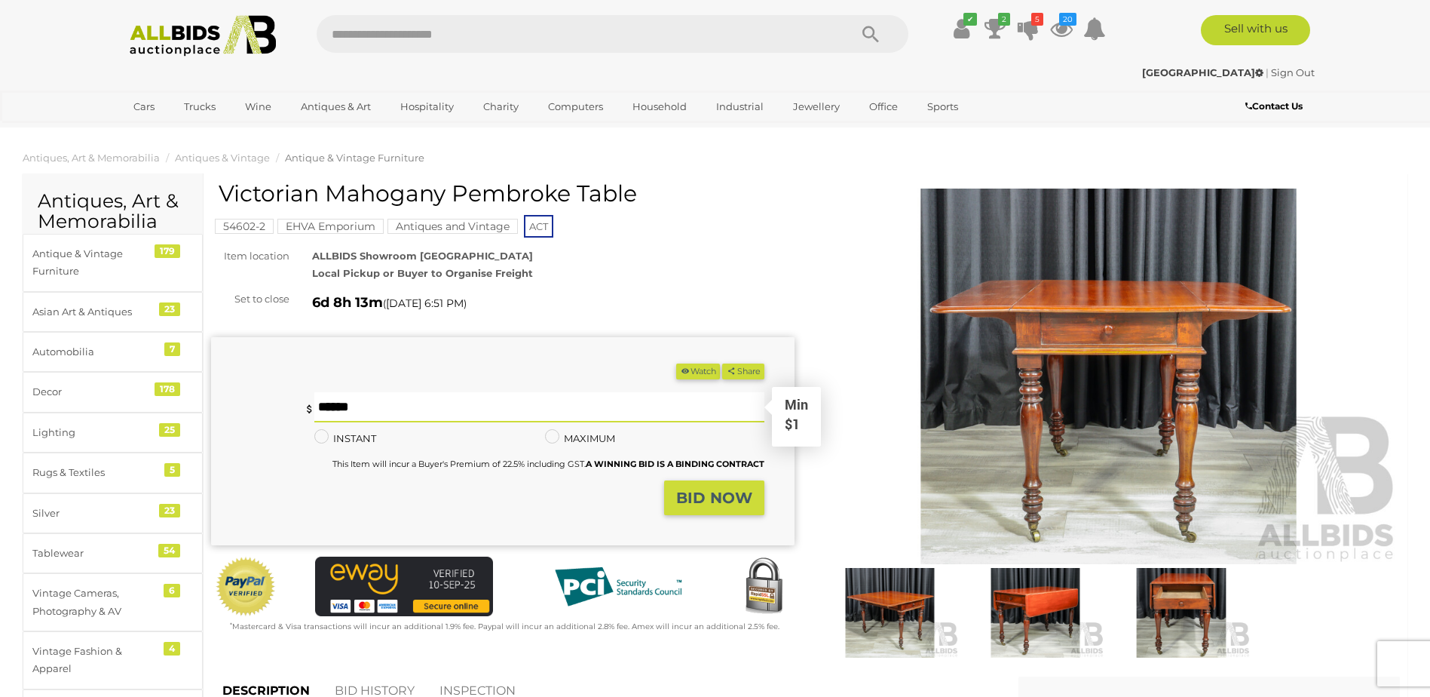
click at [417, 409] on input "text" at bounding box center [538, 407] width 449 height 30
type input "**"
click at [709, 491] on strong "BID NOW" at bounding box center [714, 497] width 76 height 18
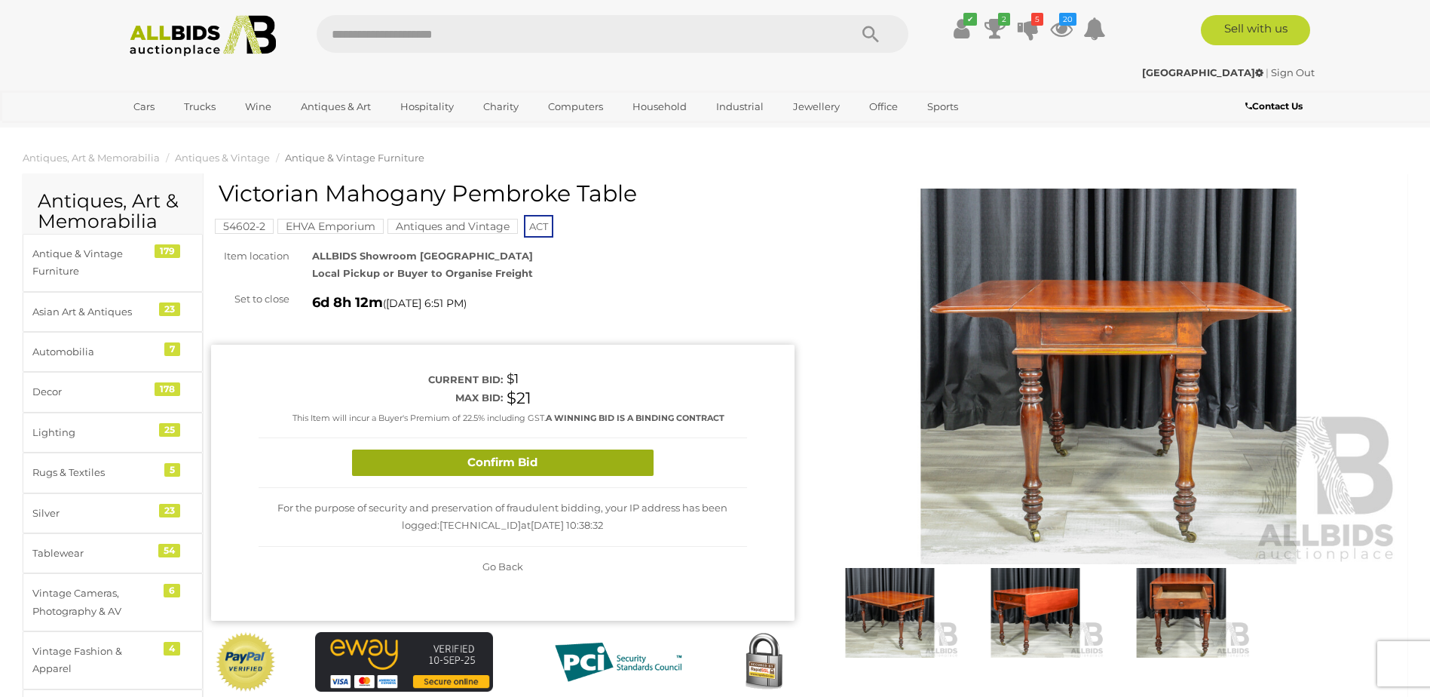
click at [491, 466] on button "Confirm Bid" at bounding box center [503, 462] width 302 height 26
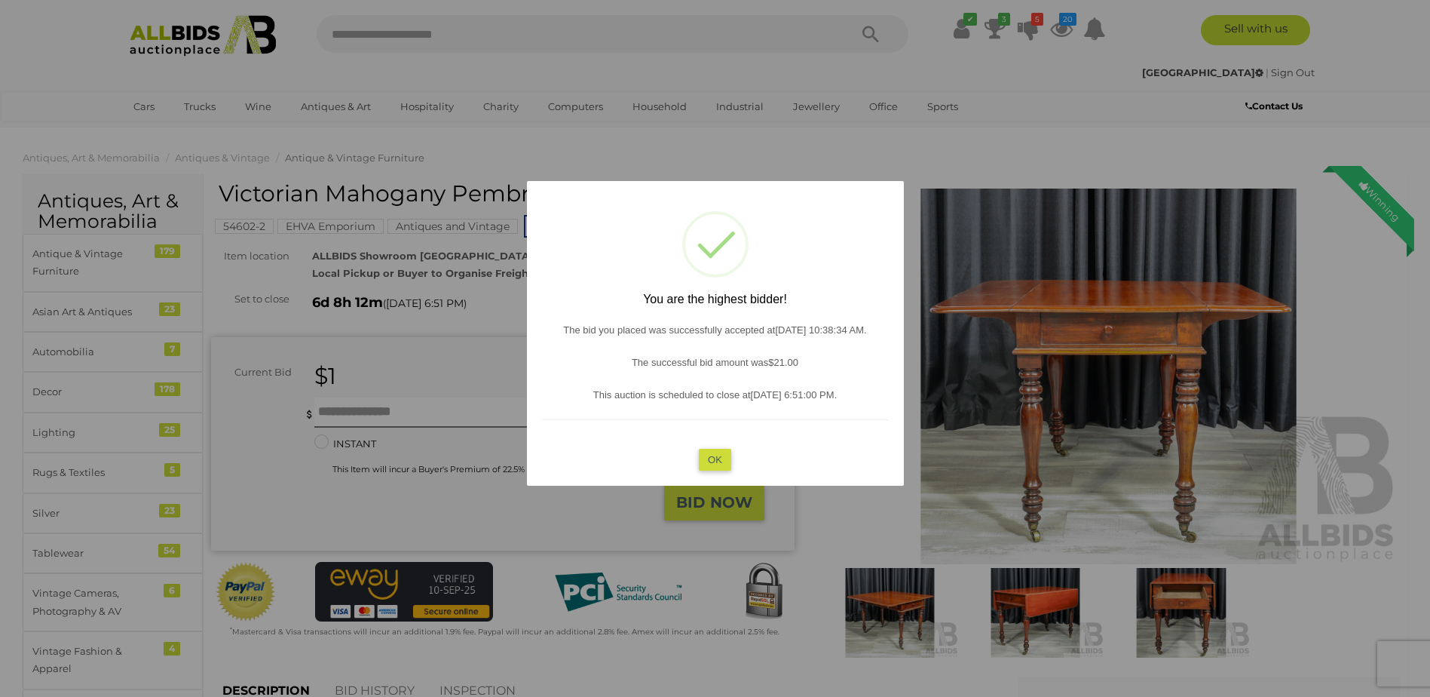
drag, startPoint x: 714, startPoint y: 461, endPoint x: 706, endPoint y: 462, distance: 8.3
click at [713, 462] on button "OK" at bounding box center [715, 460] width 32 height 22
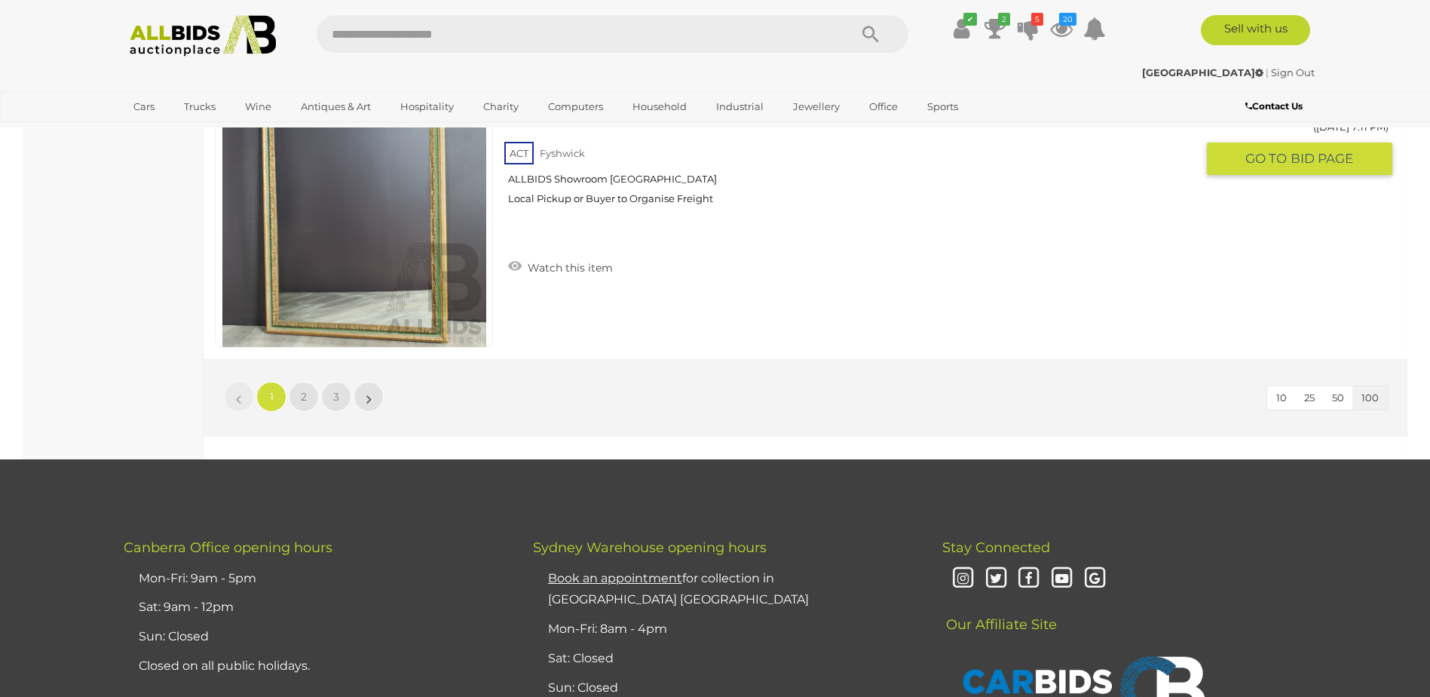
scroll to position [28871, 0]
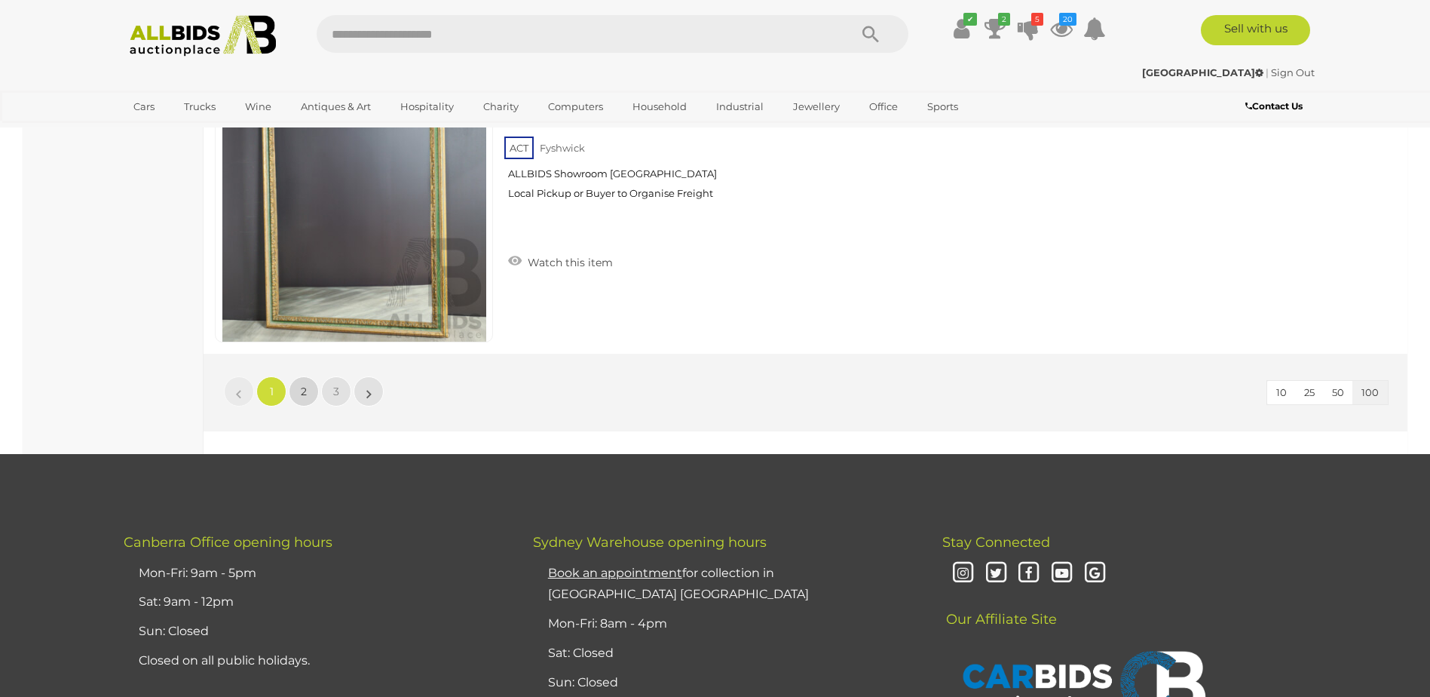
click at [299, 379] on link "2" at bounding box center [304, 391] width 30 height 30
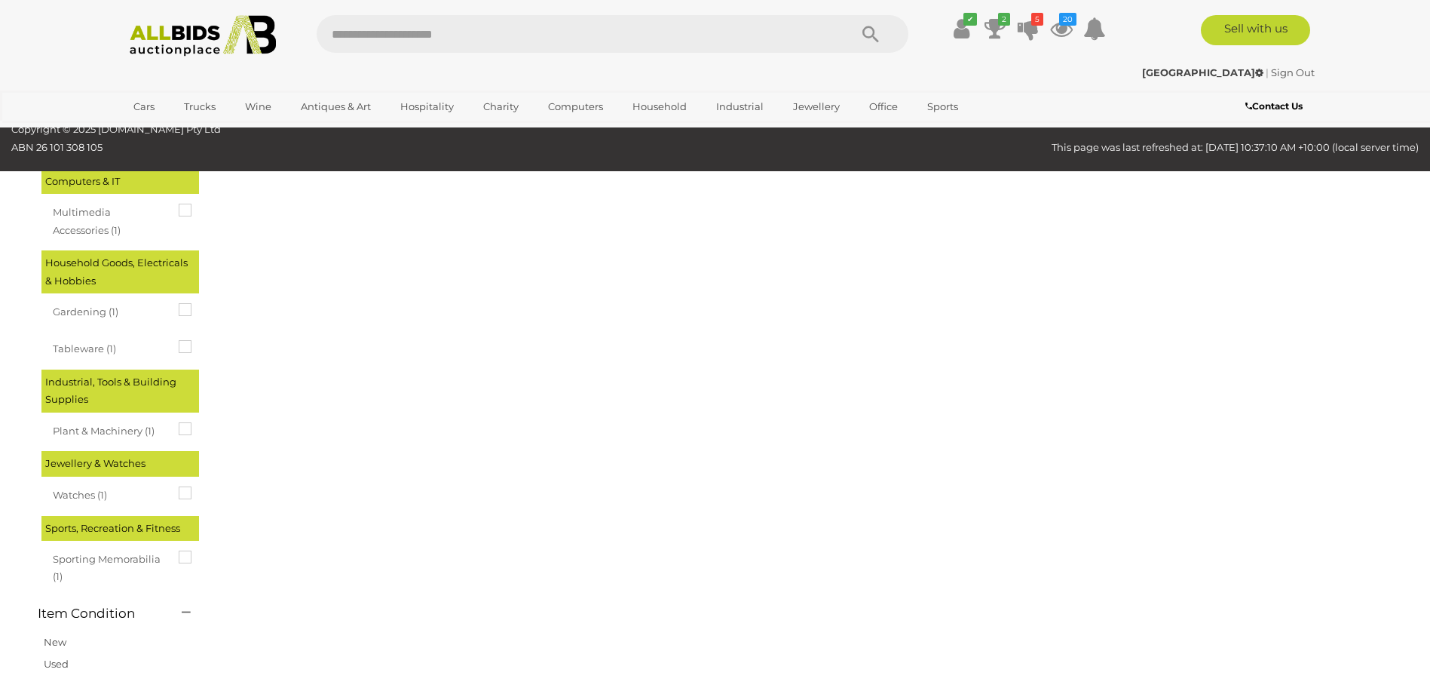
scroll to position [0, 0]
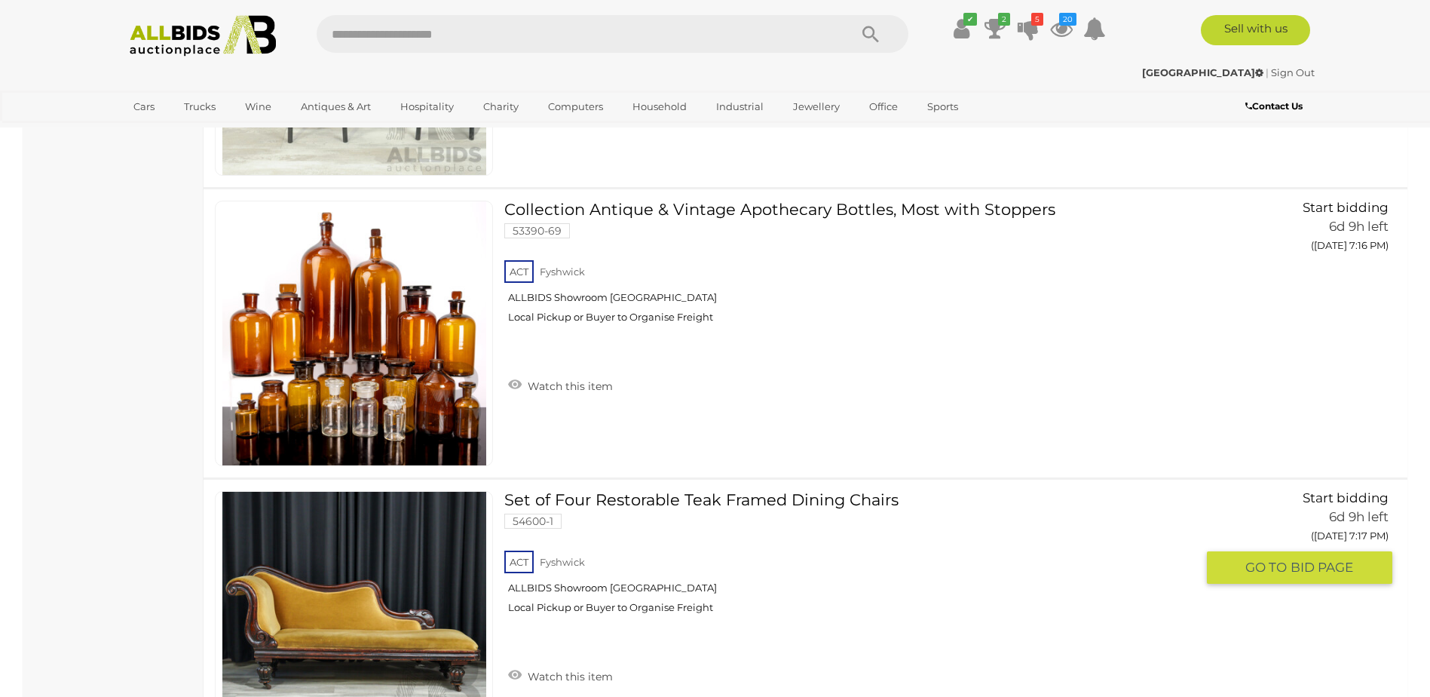
scroll to position [2940, 0]
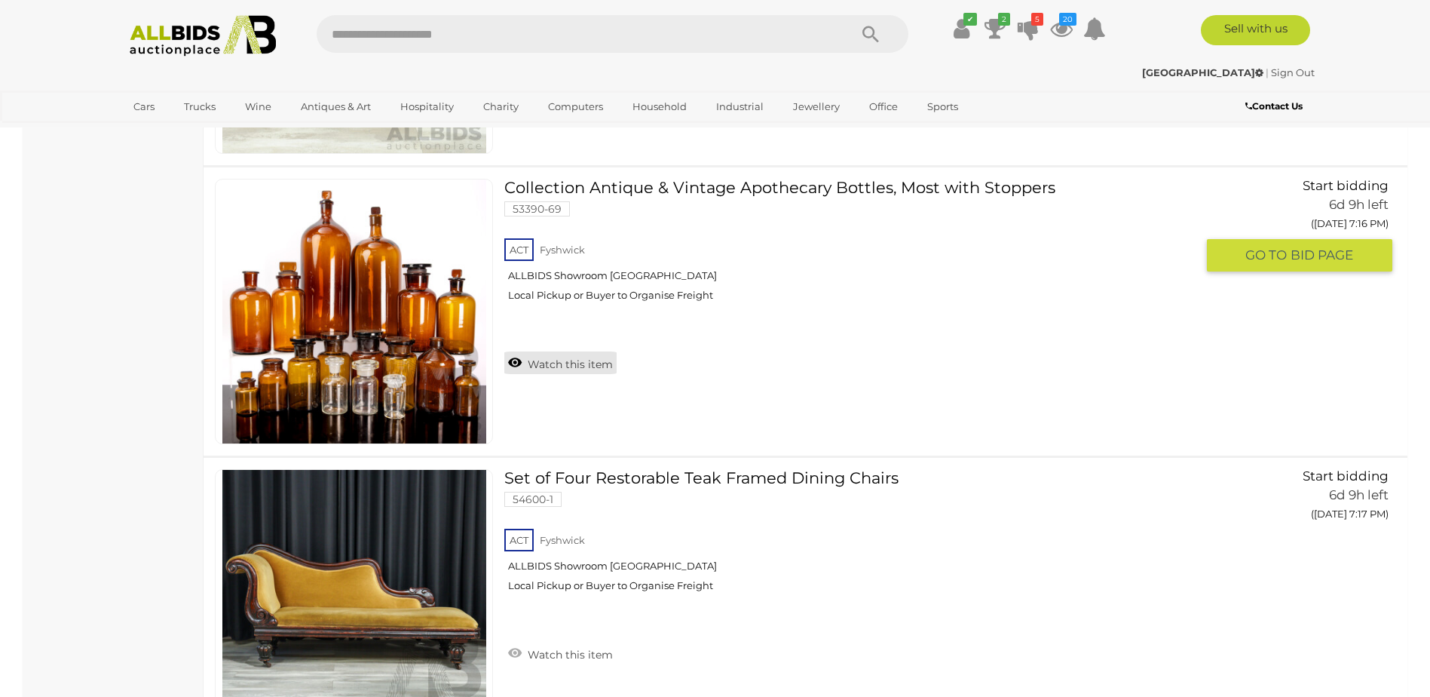
click at [584, 360] on link "Watch this item" at bounding box center [560, 362] width 112 height 23
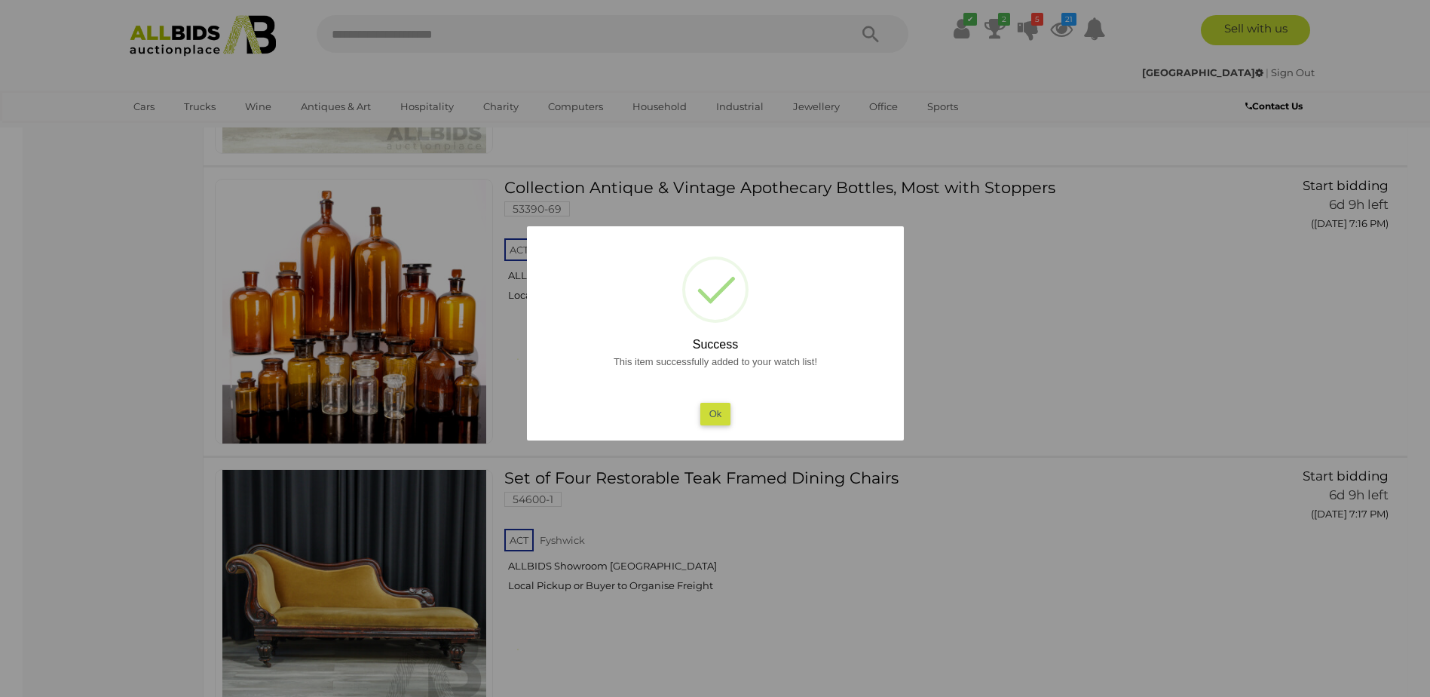
click at [721, 417] on button "Ok" at bounding box center [715, 414] width 31 height 22
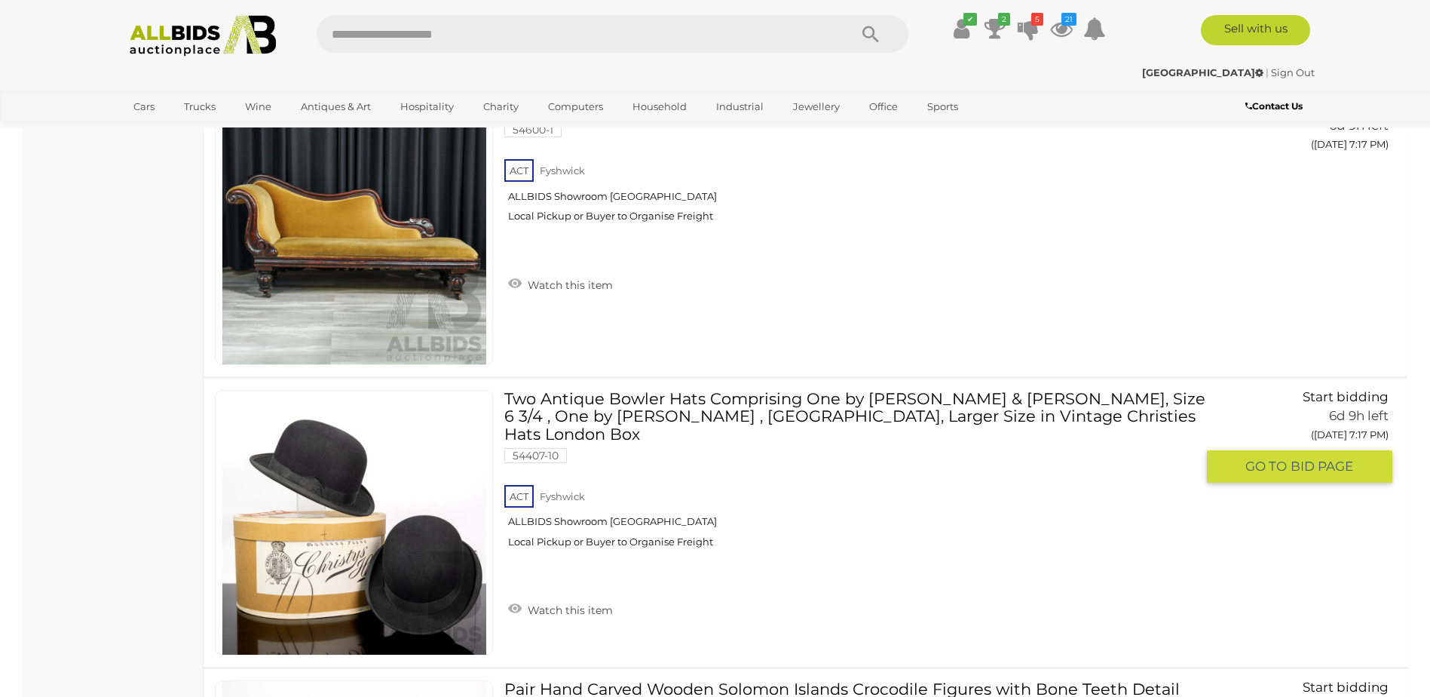
scroll to position [3543, 0]
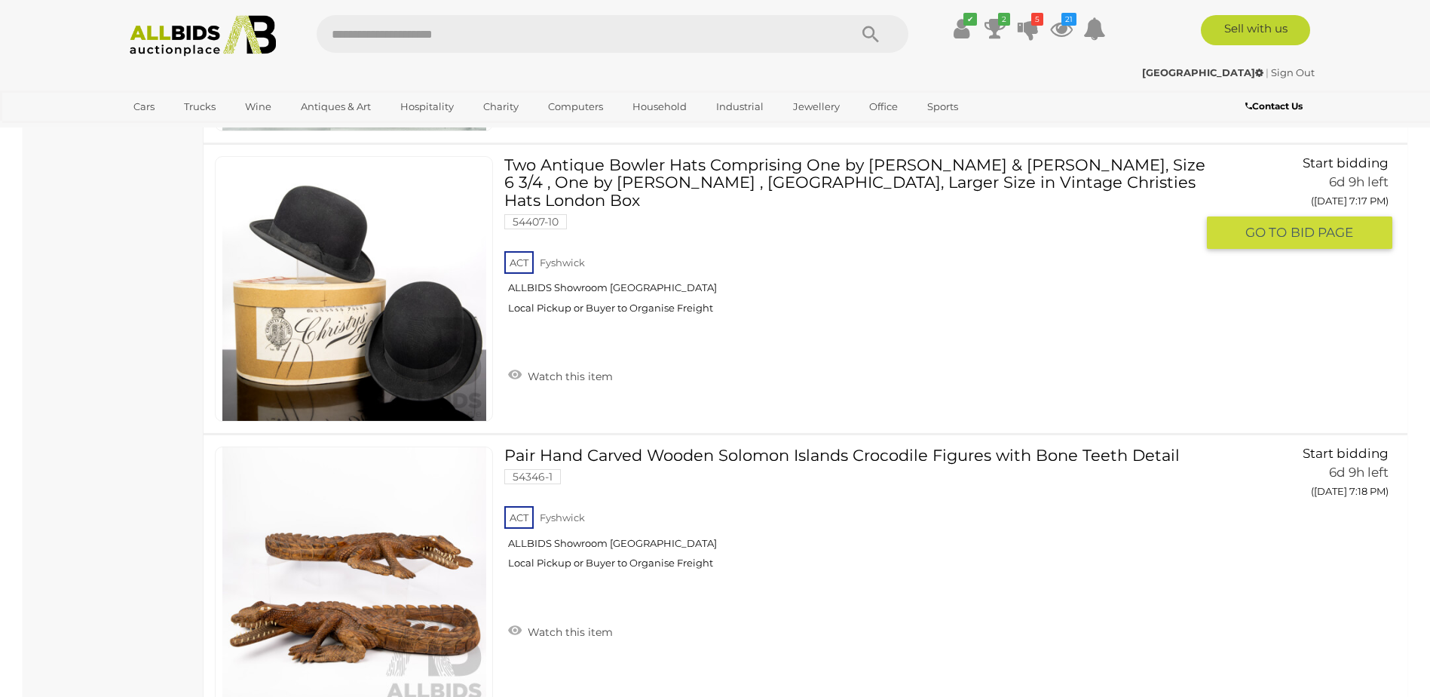
click at [586, 363] on link "Watch this item" at bounding box center [560, 374] width 112 height 23
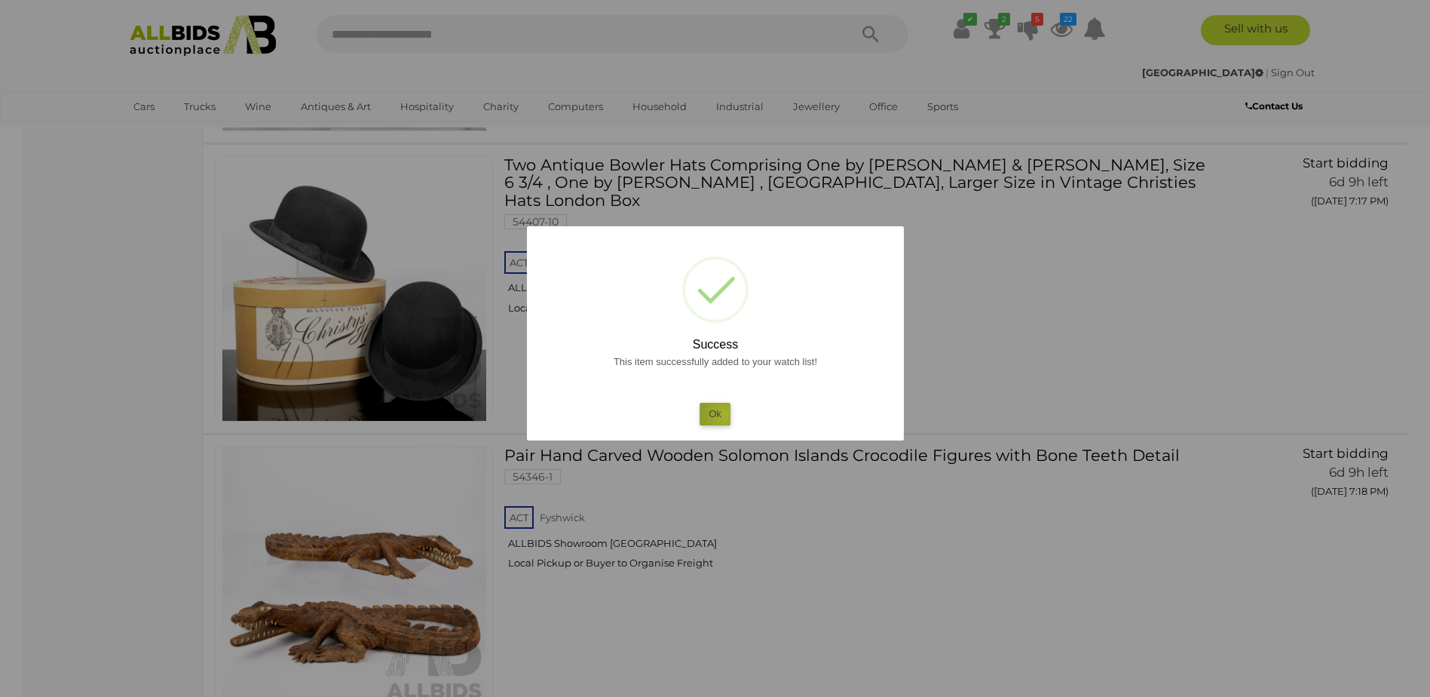
click at [725, 415] on button "Ok" at bounding box center [715, 414] width 31 height 22
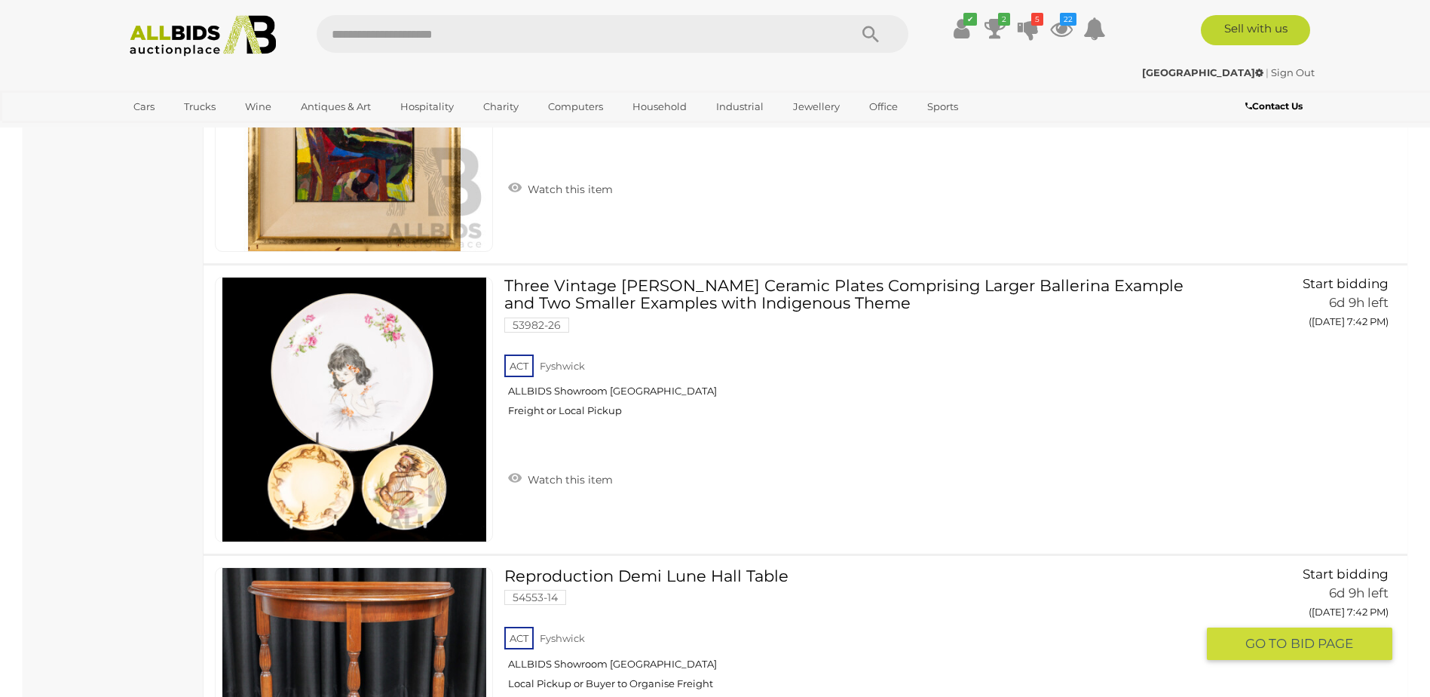
scroll to position [20052, 0]
